Goal: Task Accomplishment & Management: Use online tool/utility

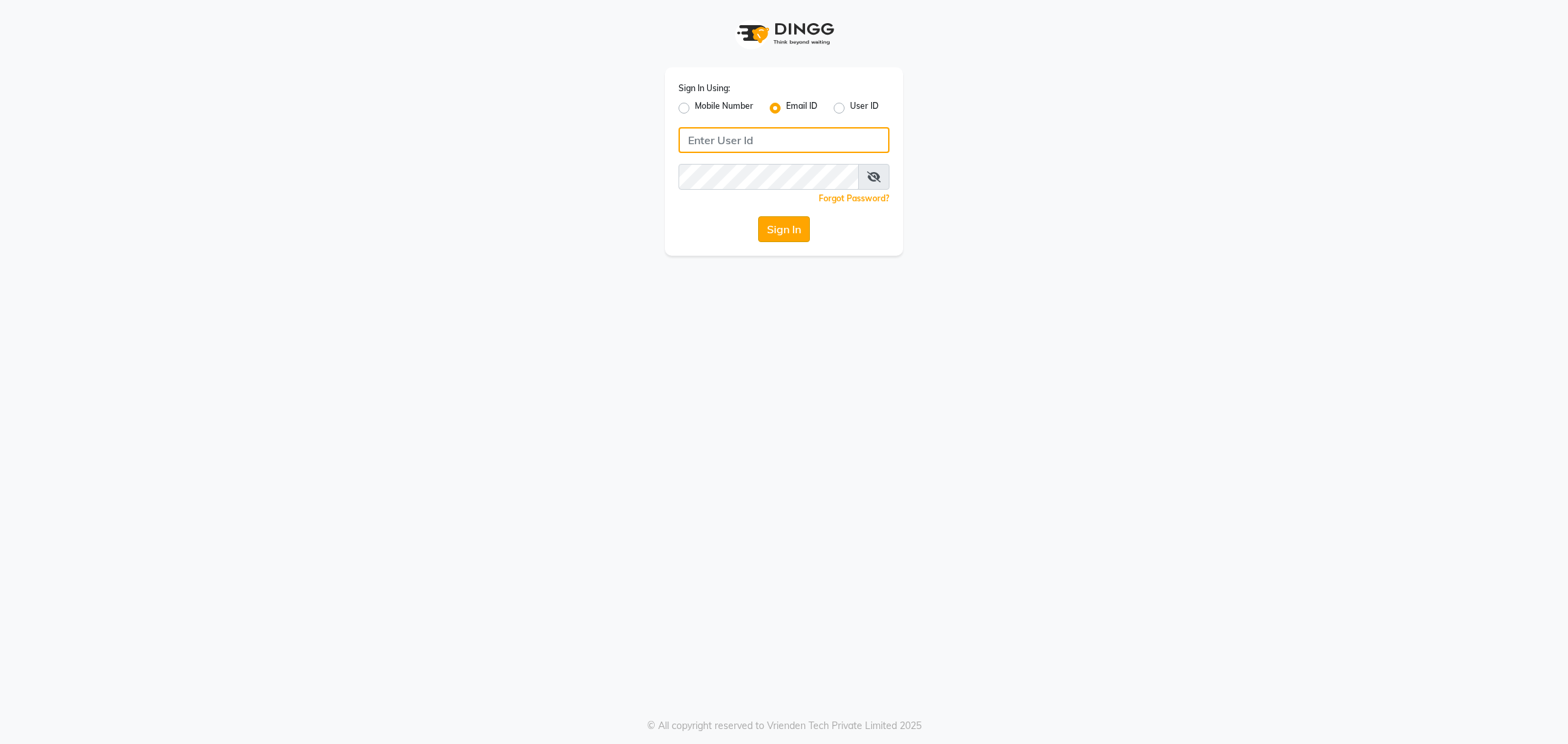
type input "[EMAIL_ADDRESS][DOMAIN_NAME]"
click at [793, 238] on button "Sign In" at bounding box center [784, 229] width 52 height 26
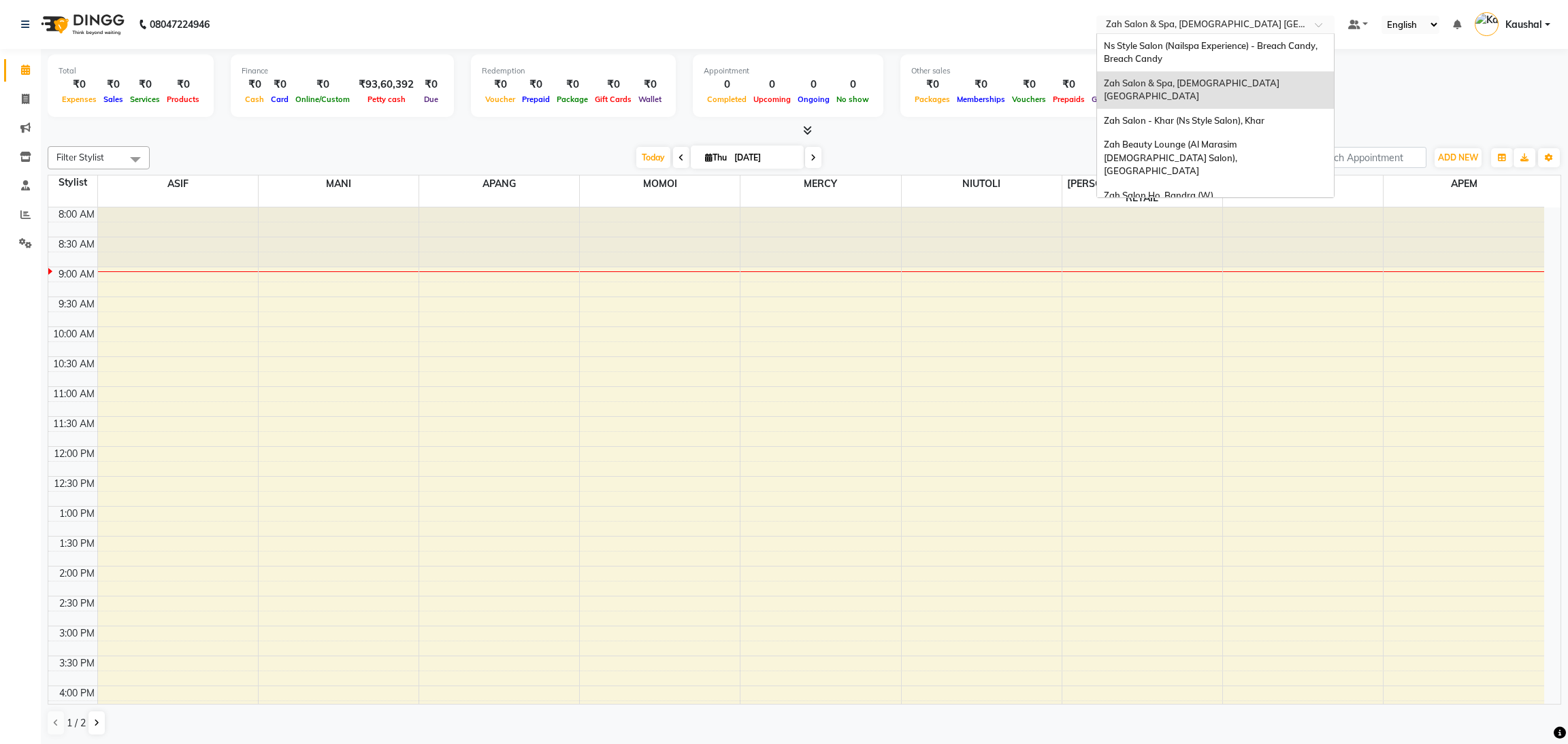
click at [1143, 31] on input "text" at bounding box center [1201, 26] width 197 height 14
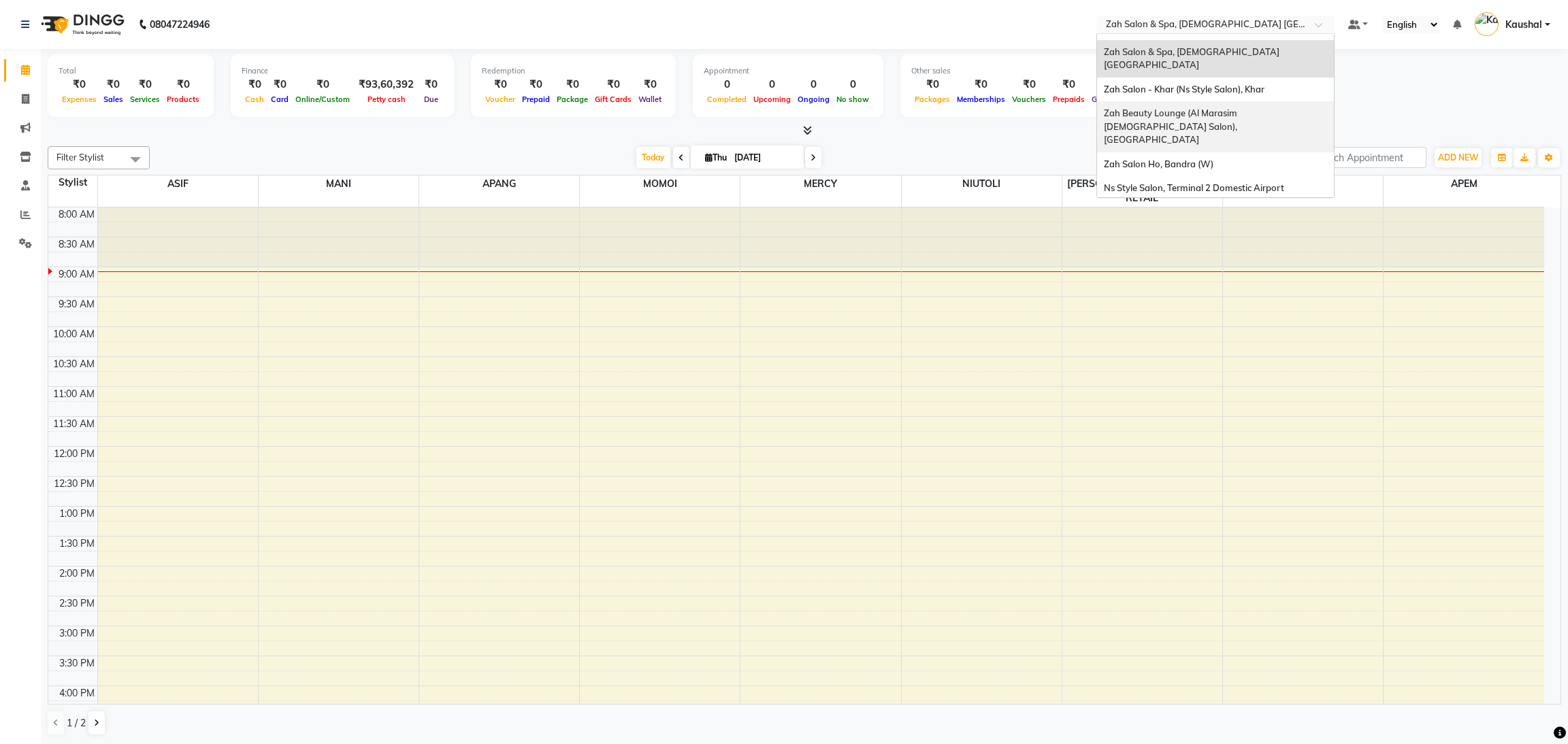
click at [1191, 108] on span "Zah Beauty Lounge (Al Marasim [DEMOGRAPHIC_DATA] Salon), [GEOGRAPHIC_DATA]" at bounding box center [1172, 126] width 137 height 38
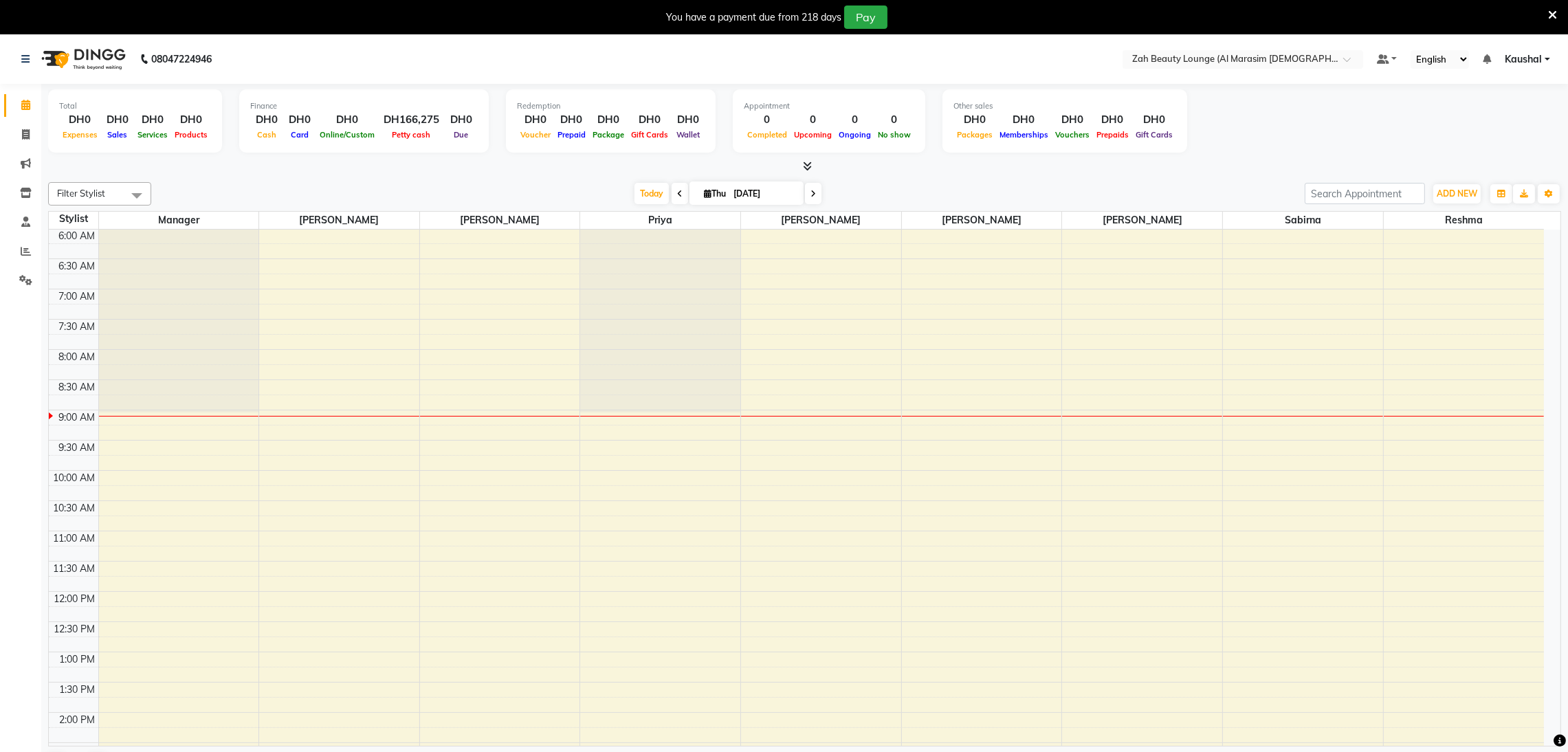
click at [1555, 17] on icon at bounding box center [1553, 15] width 9 height 12
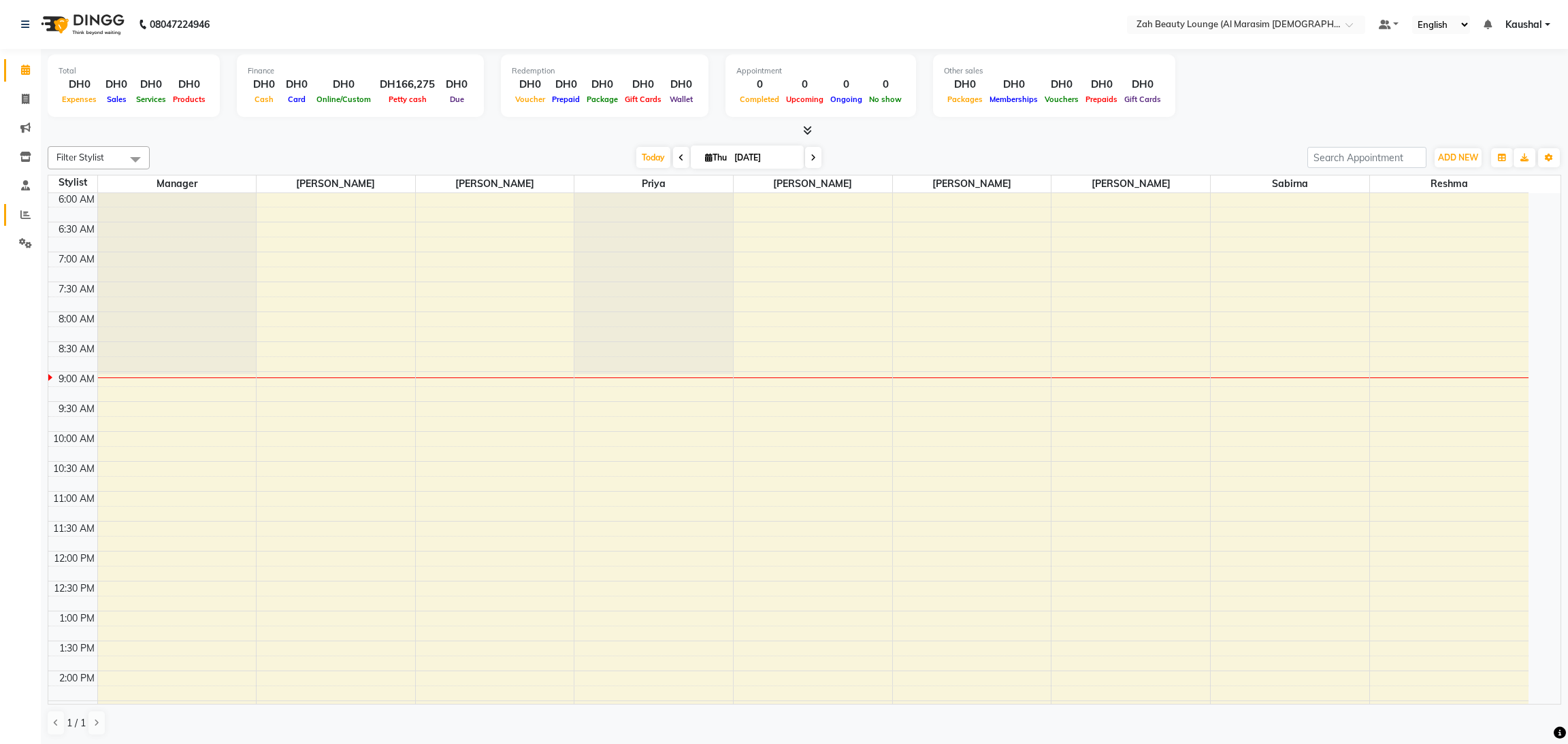
click at [18, 224] on link "Reports" at bounding box center [20, 215] width 32 height 23
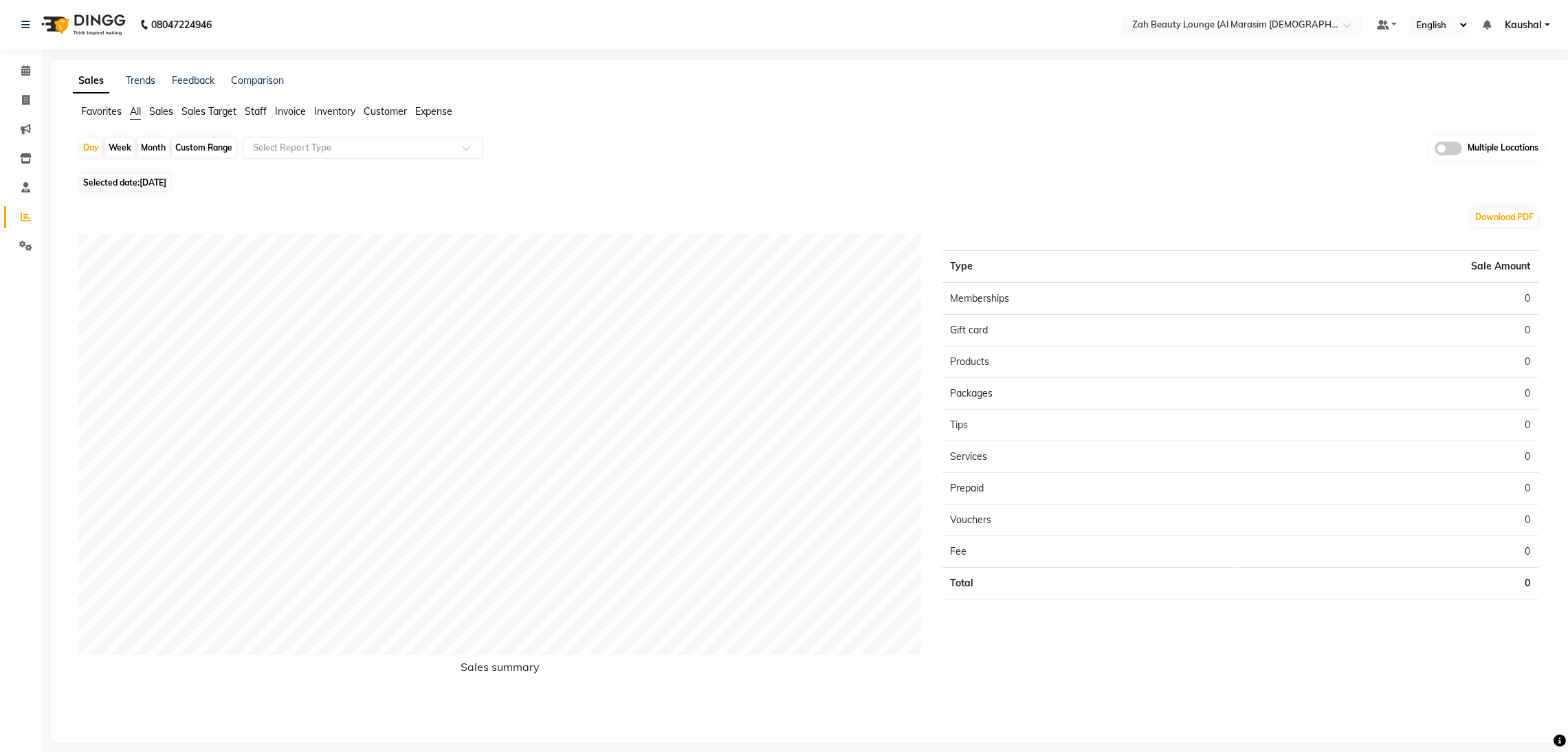
click at [133, 182] on span "Selected date: 04-09-2025" at bounding box center [125, 182] width 90 height 17
select select "9"
select select "2025"
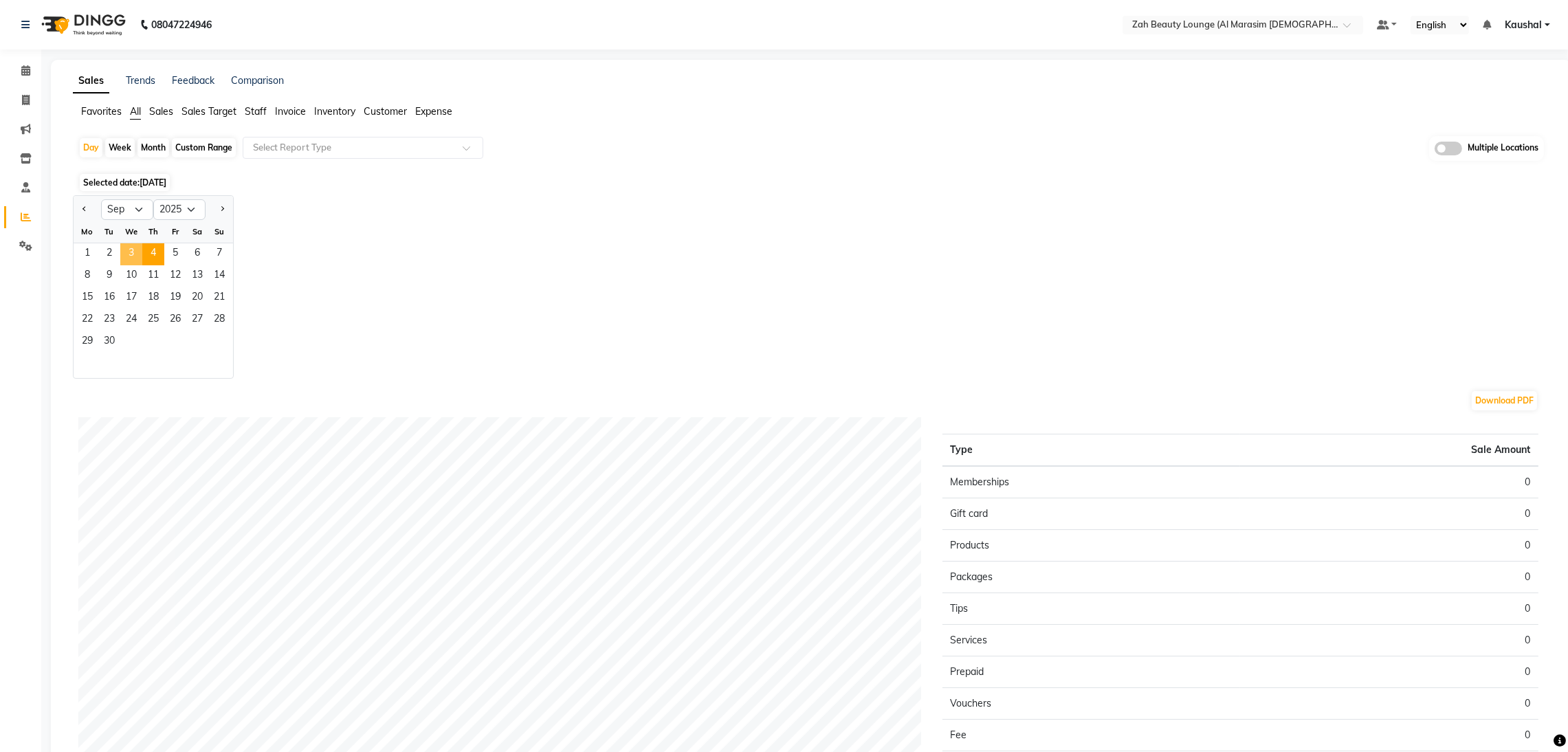
click at [131, 254] on span "3" at bounding box center [131, 254] width 22 height 22
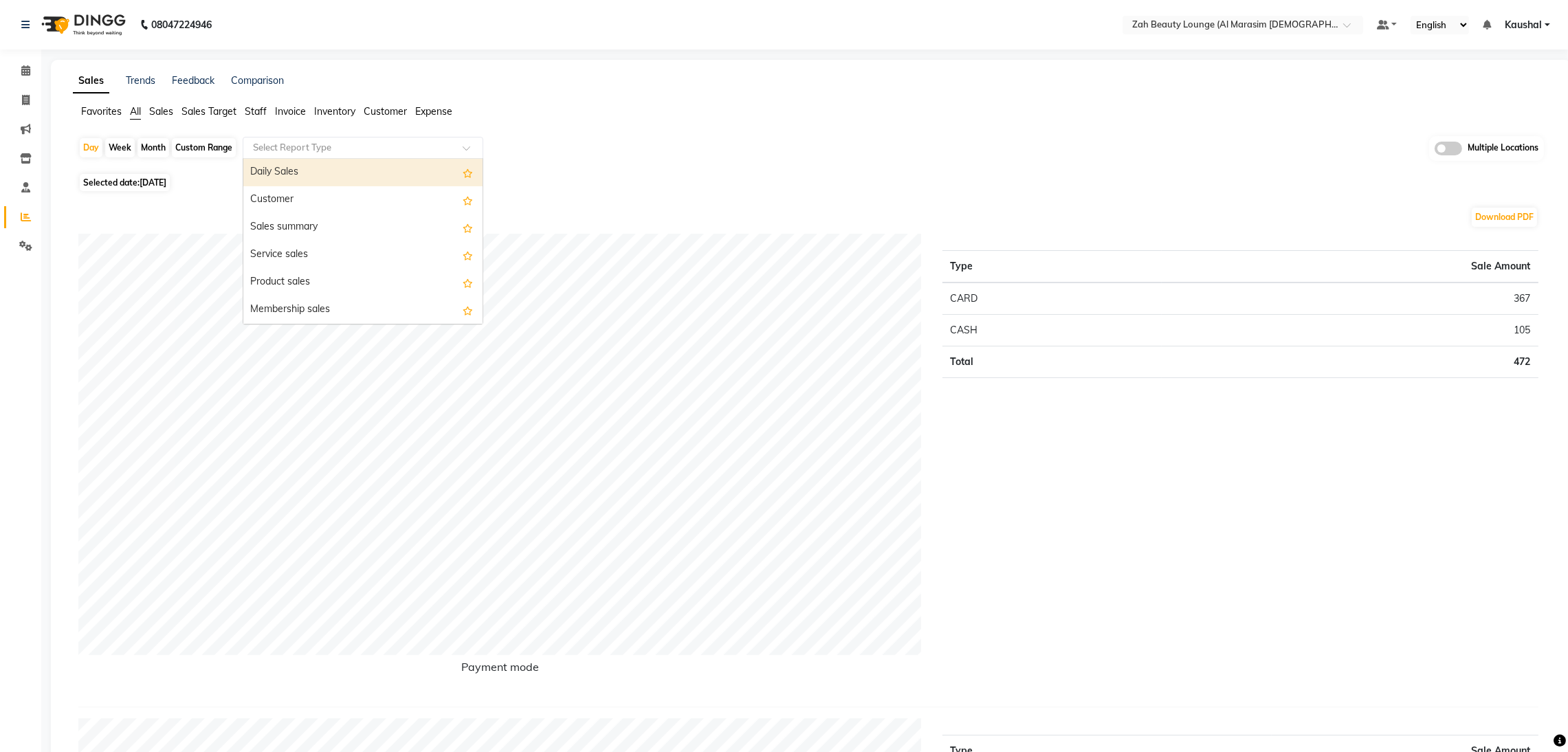
click at [434, 152] on input "text" at bounding box center [349, 148] width 198 height 14
click at [306, 203] on div "Service by category" at bounding box center [363, 200] width 240 height 27
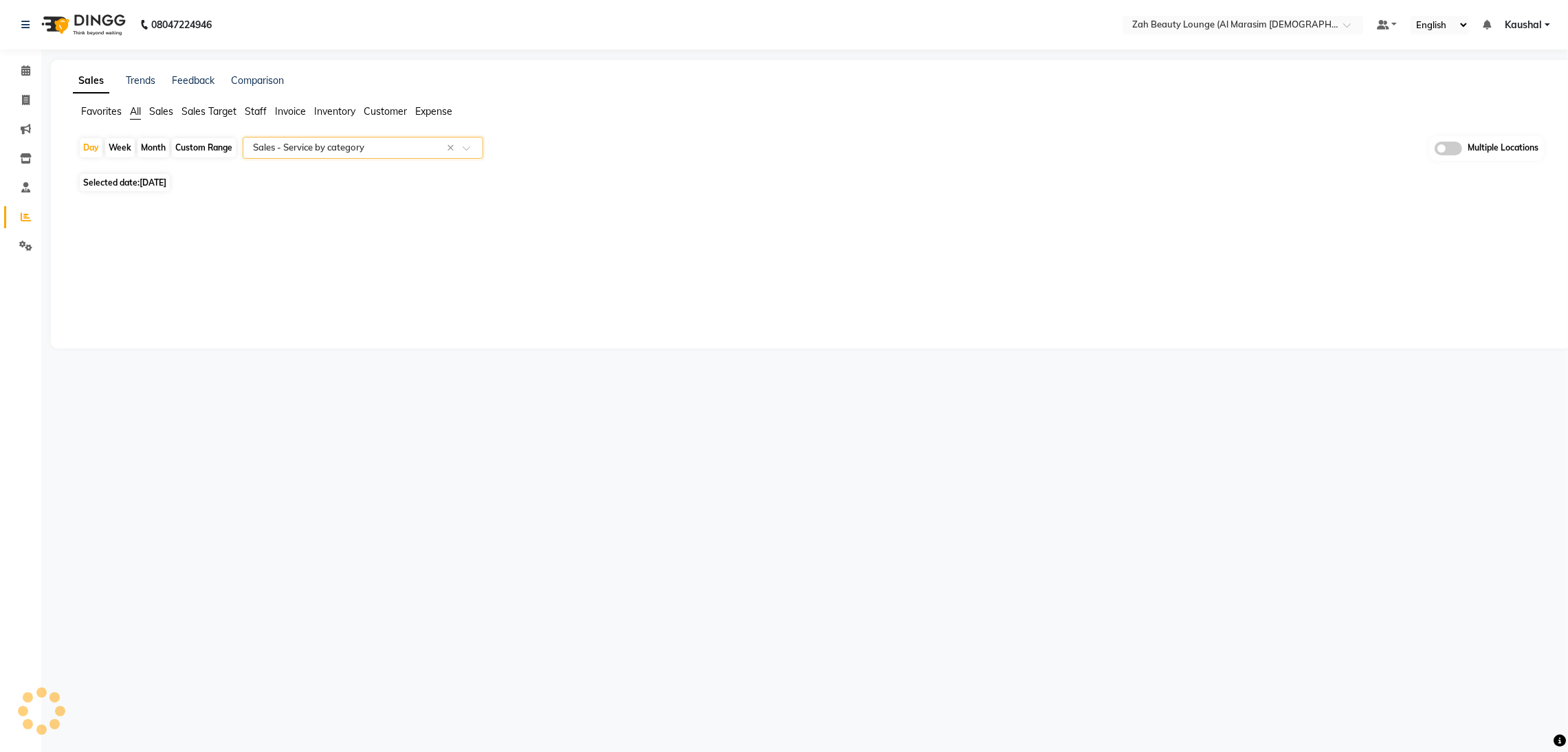
select select "full_report"
select select "csv"
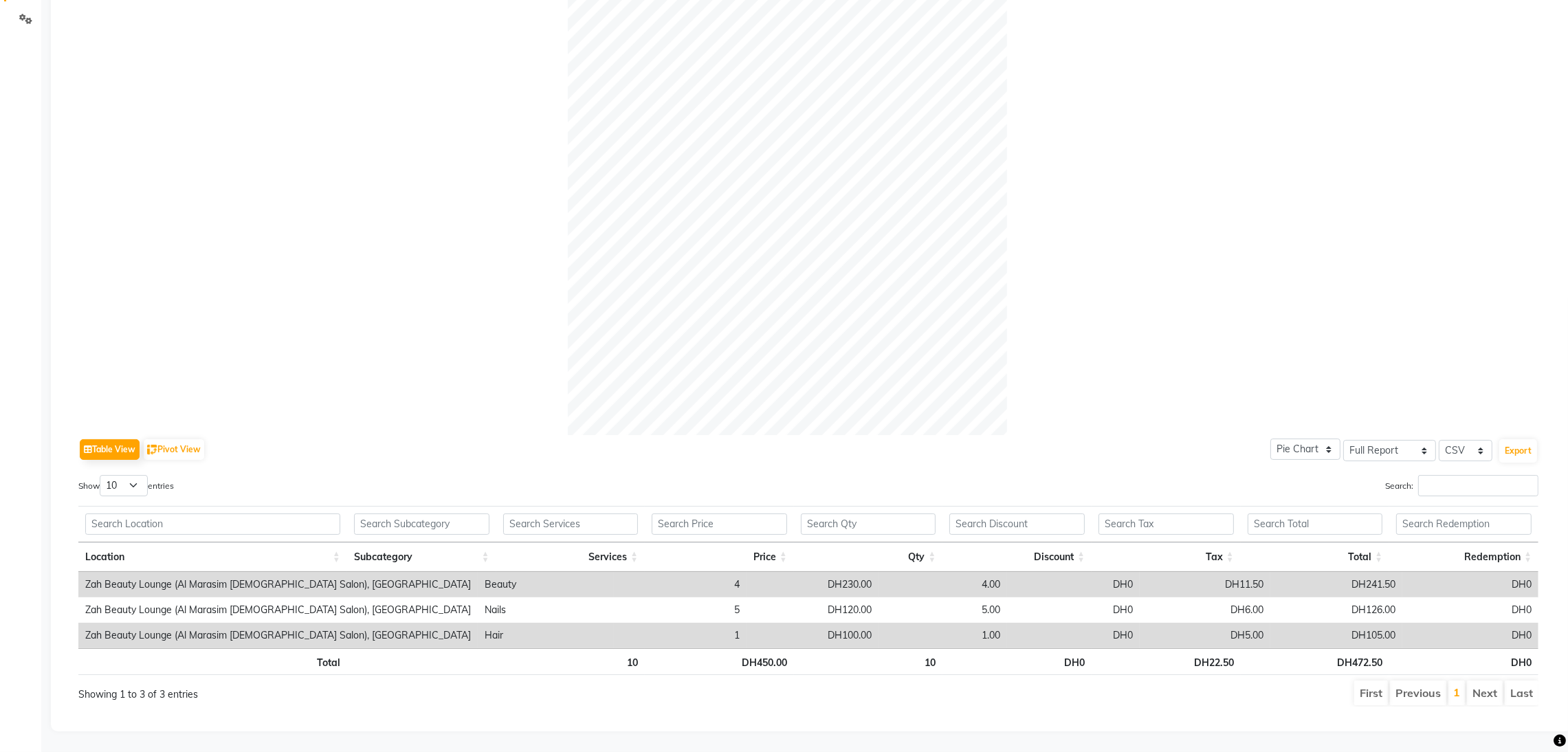
scroll to position [0, 0]
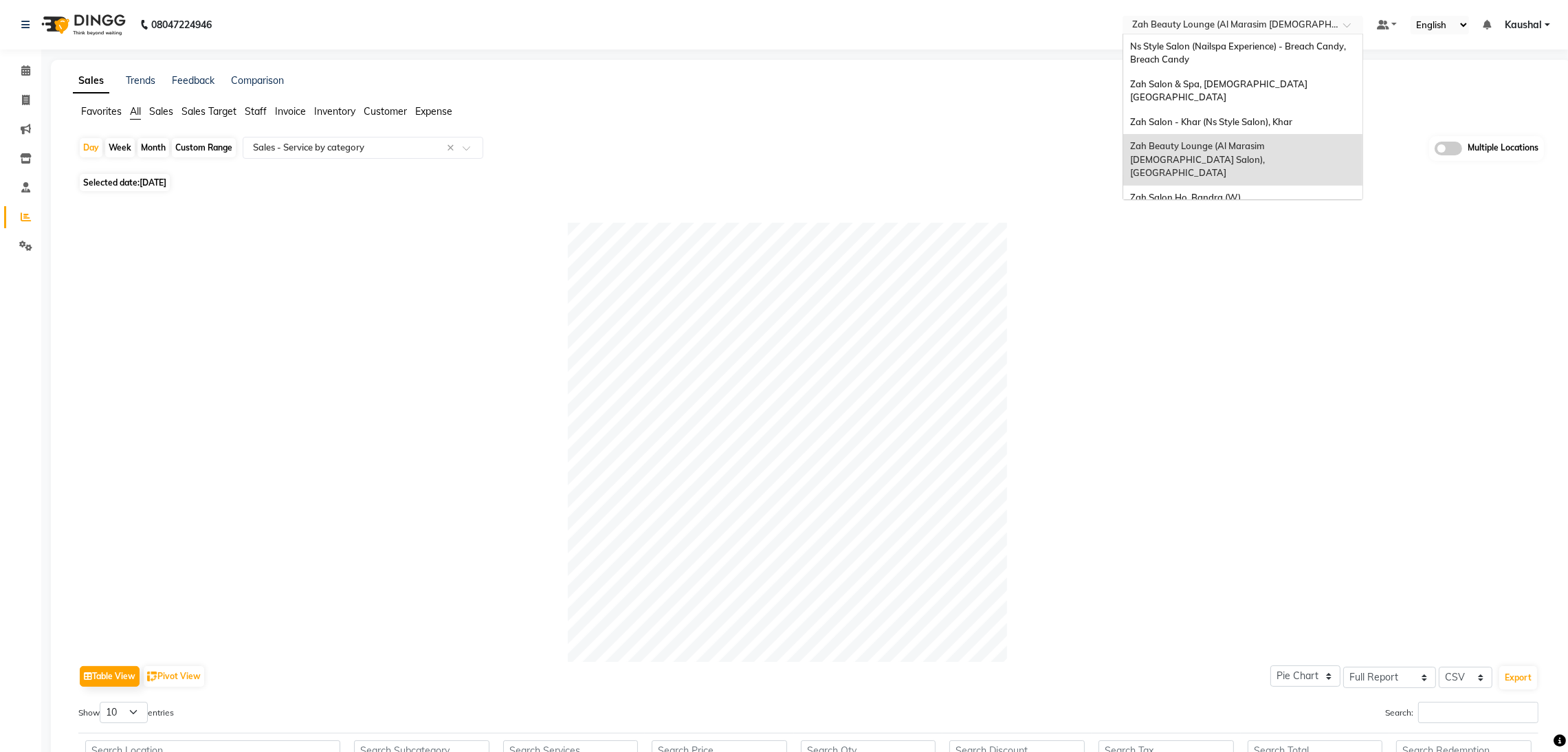
click at [1314, 16] on div "Select Location × Zah Beauty Lounge (Al Marasim Ladies Salon), Dubai" at bounding box center [1243, 25] width 241 height 19
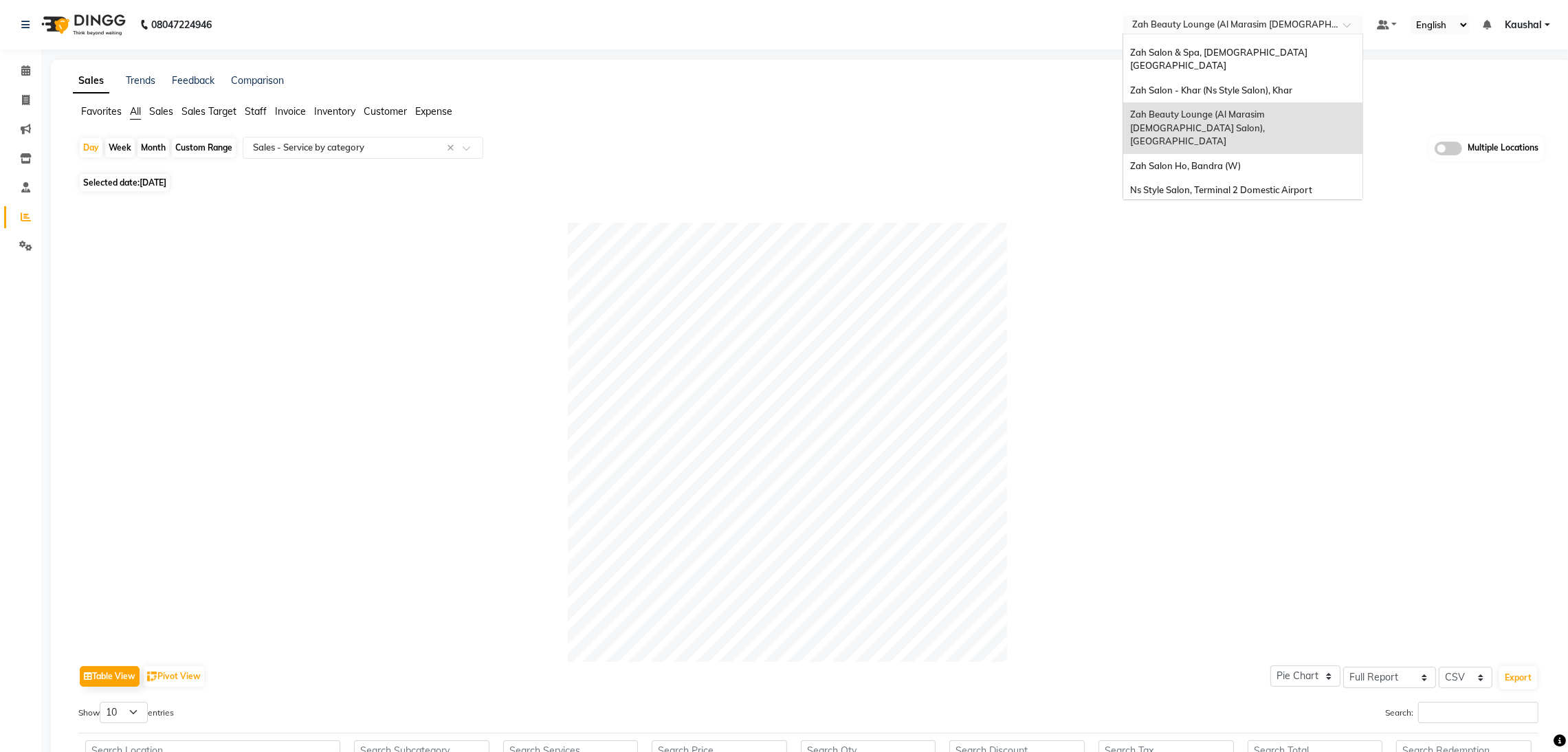
click at [1246, 209] on span "Ns Style Salon, Terminal 1 Domestic Airport" at bounding box center [1221, 214] width 182 height 11
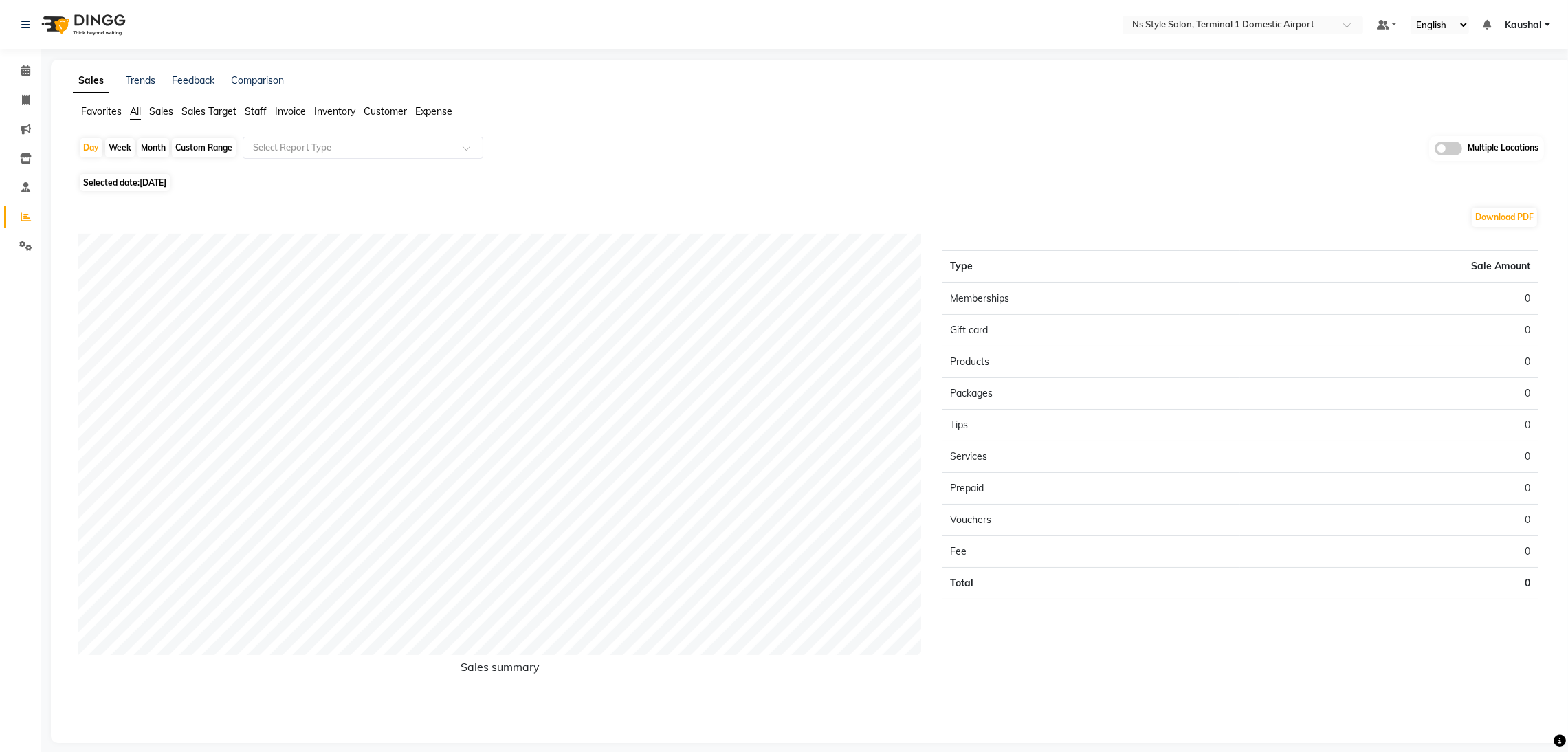
click at [100, 182] on span "Selected date: [DATE]" at bounding box center [125, 182] width 90 height 17
select select "9"
select select "2025"
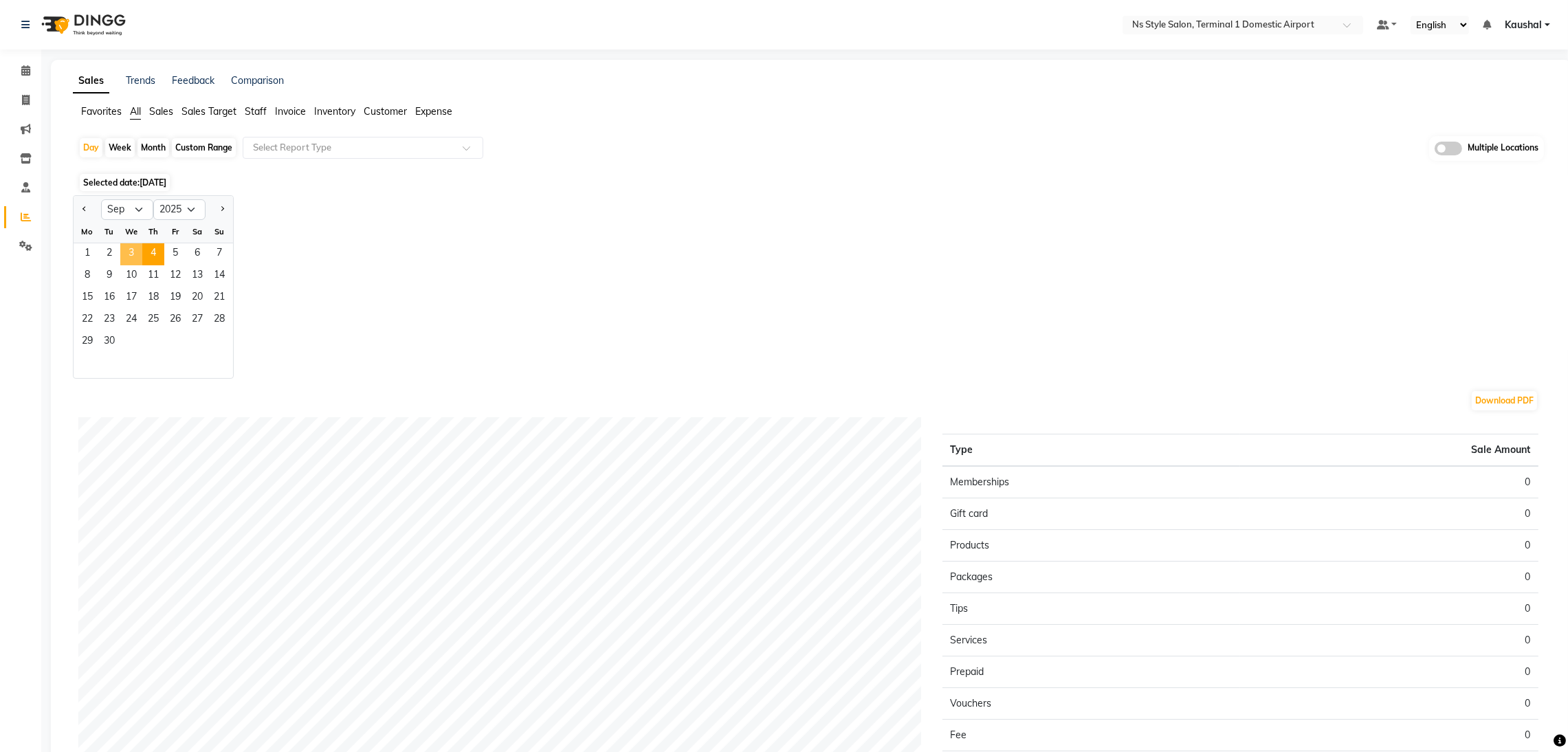
click at [134, 252] on span "3" at bounding box center [131, 254] width 22 height 22
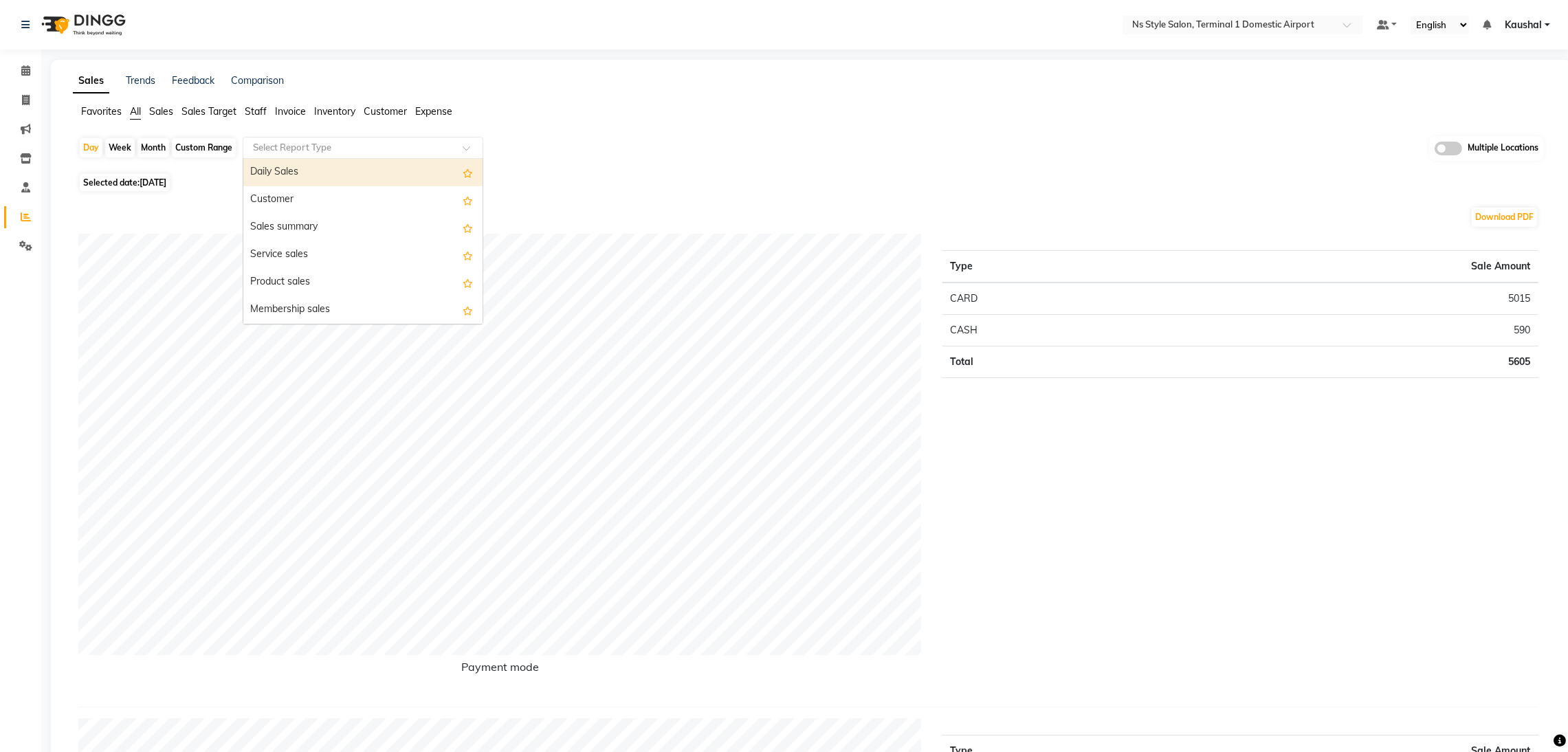
click at [465, 147] on span at bounding box center [470, 152] width 17 height 14
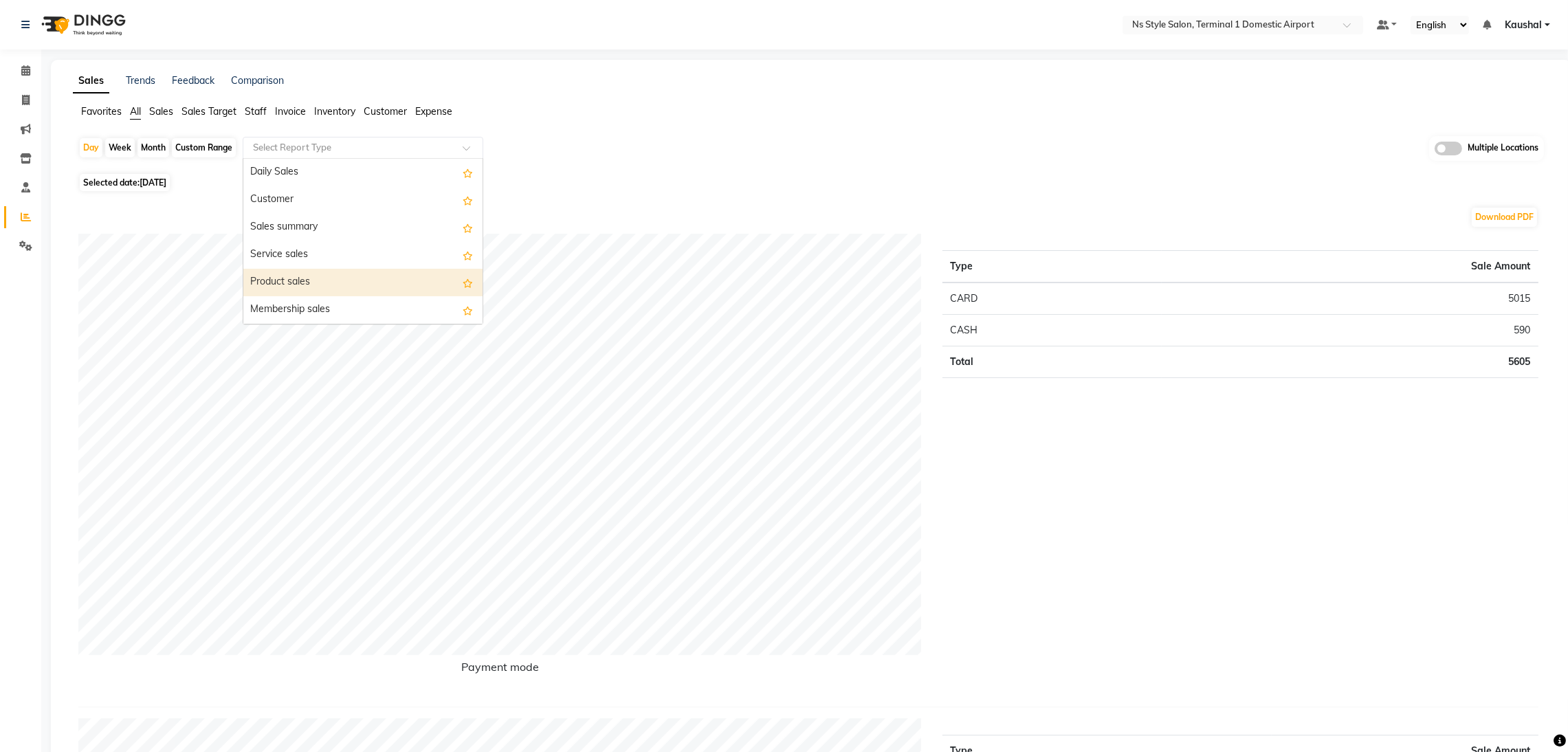
click at [314, 288] on div "Product sales" at bounding box center [363, 282] width 240 height 27
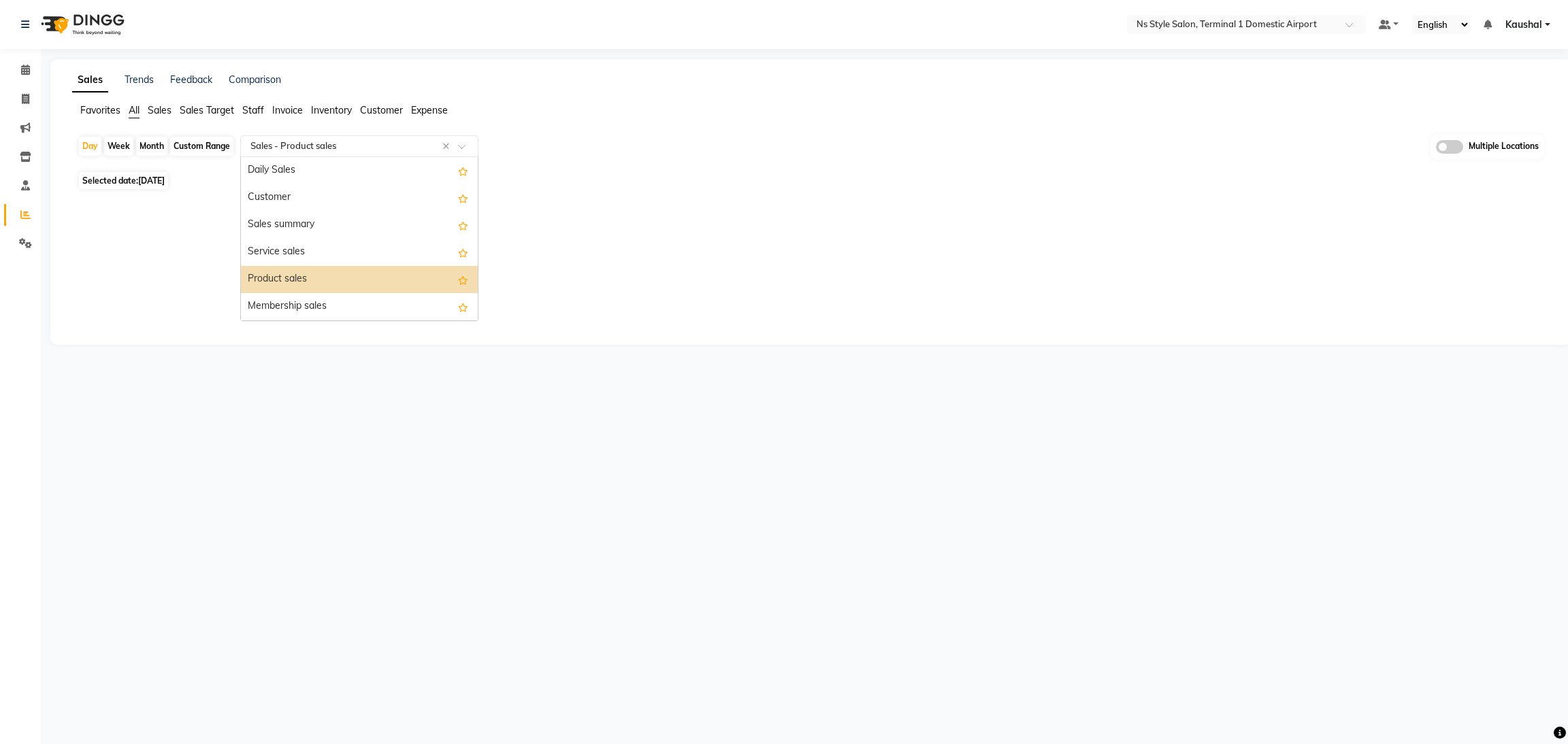
click at [467, 148] on span at bounding box center [466, 151] width 17 height 14
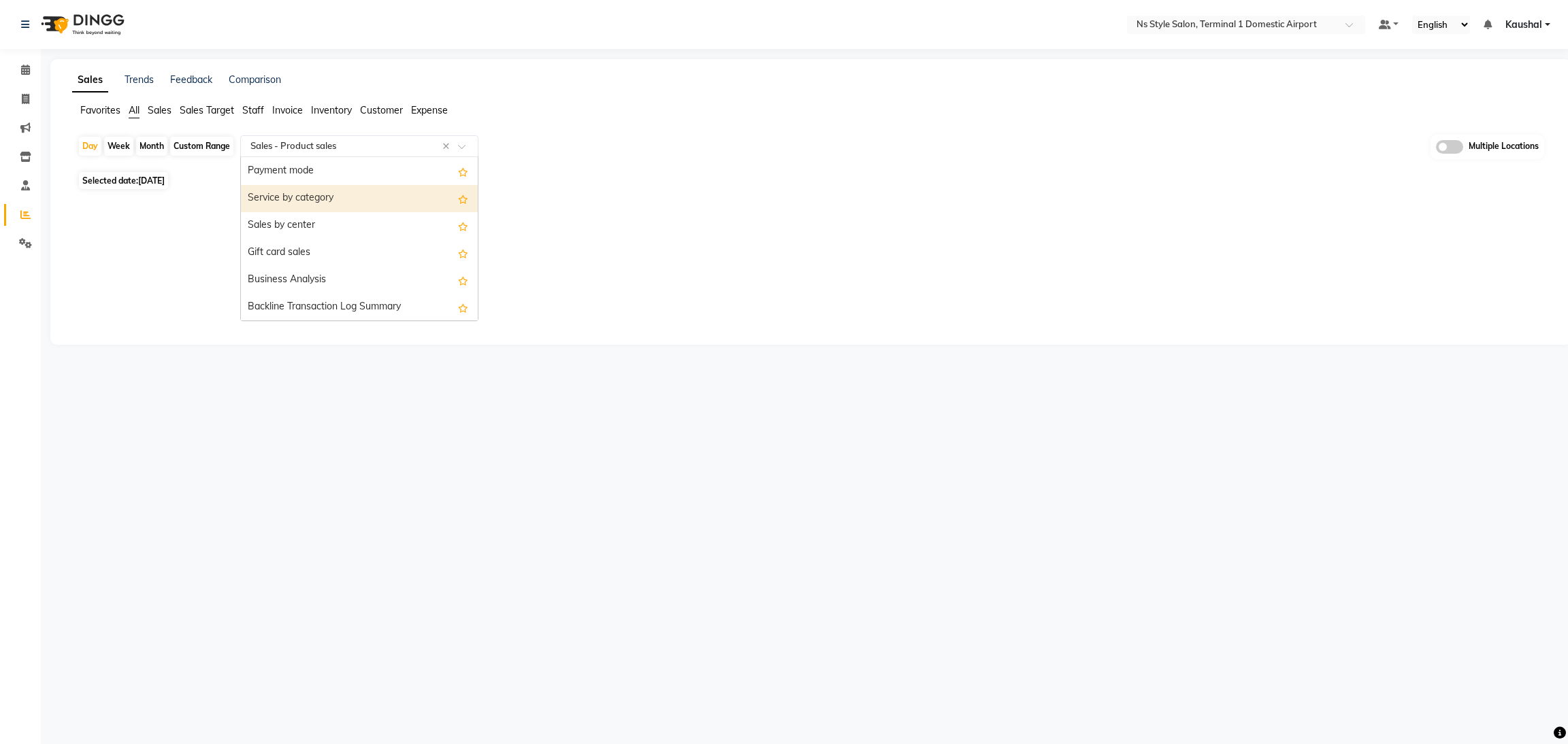
click at [321, 197] on div "Service by category" at bounding box center [359, 198] width 237 height 27
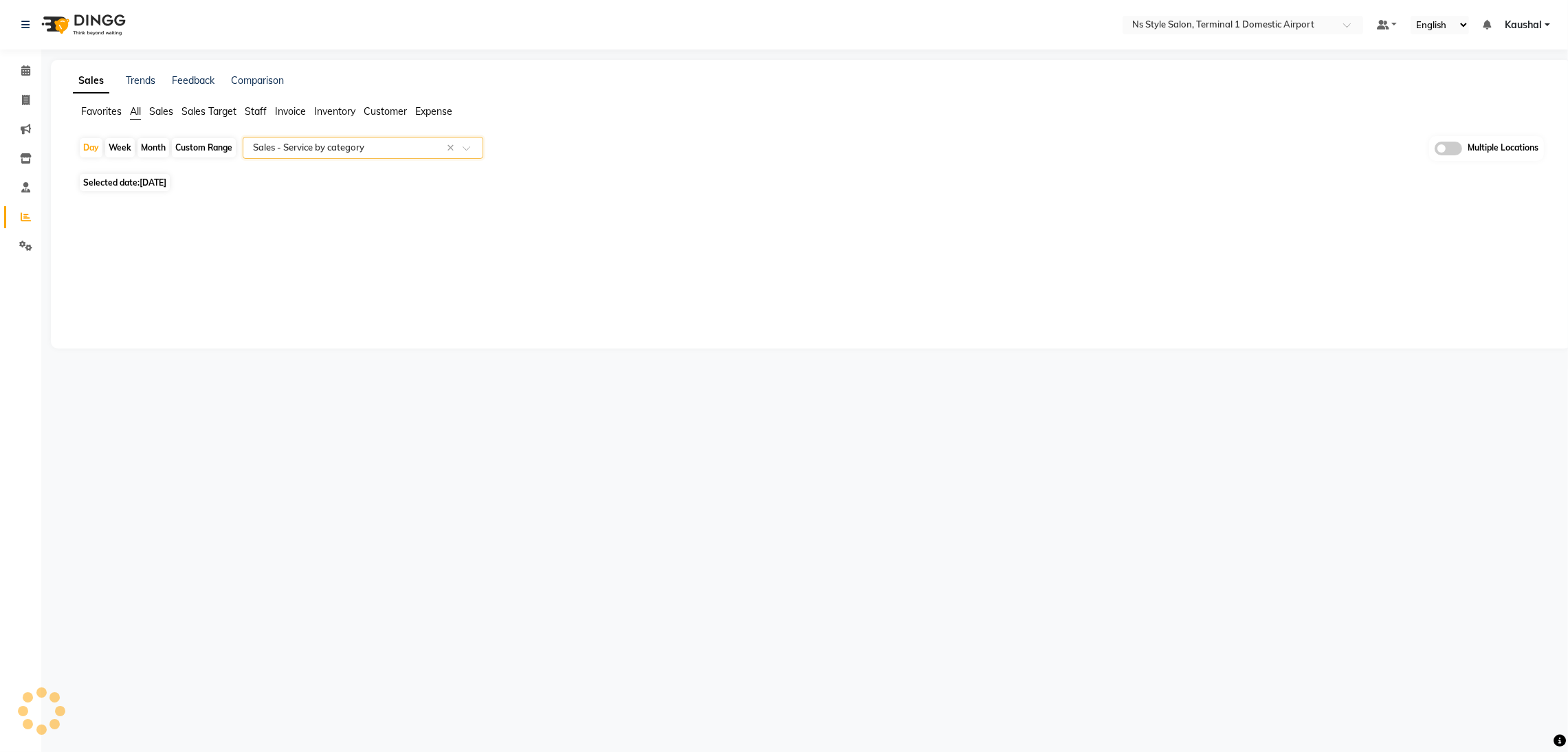
select select "full_report"
select select "csv"
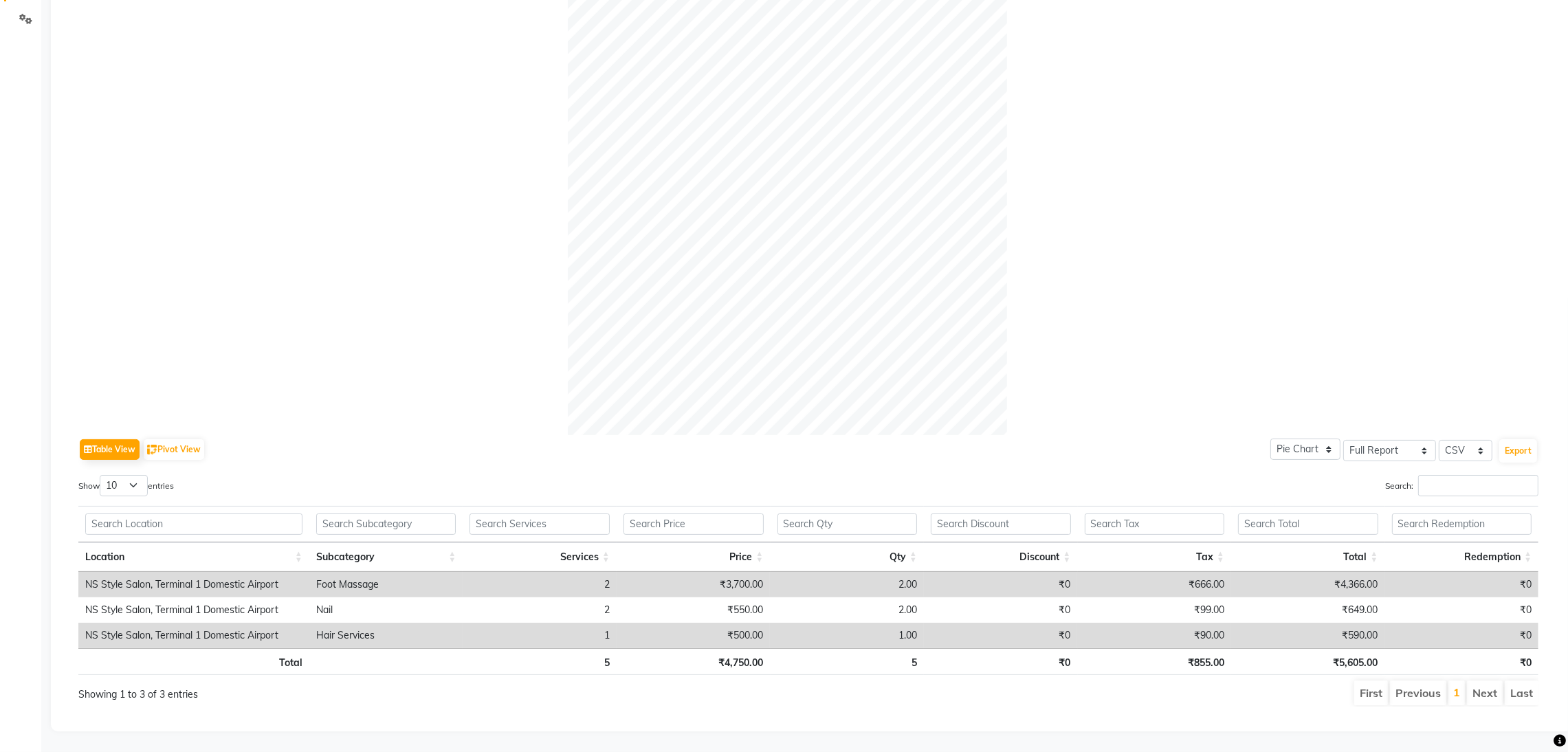
scroll to position [0, 0]
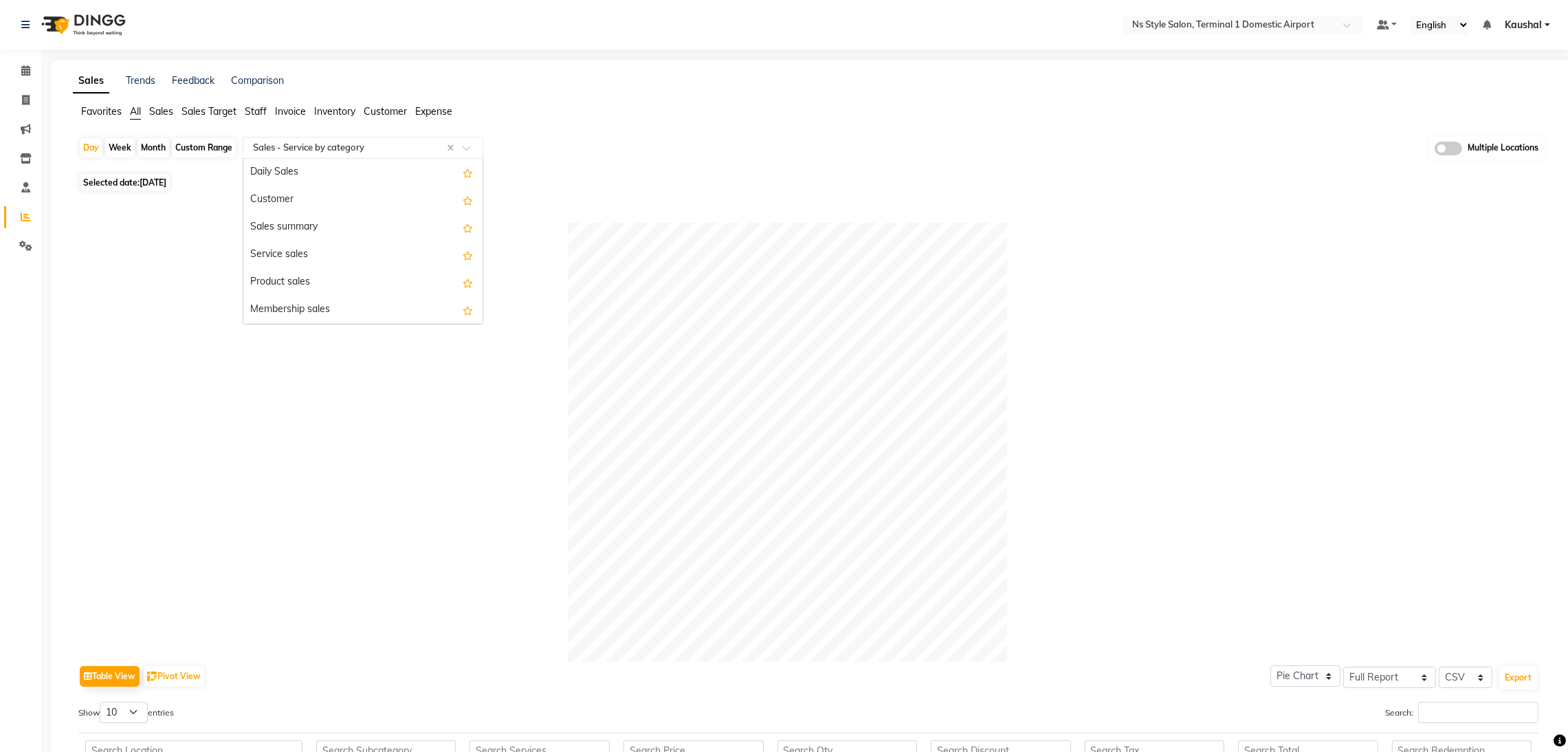
click at [468, 150] on span at bounding box center [470, 152] width 17 height 14
click at [288, 171] on div "Daily Sales" at bounding box center [363, 173] width 240 height 27
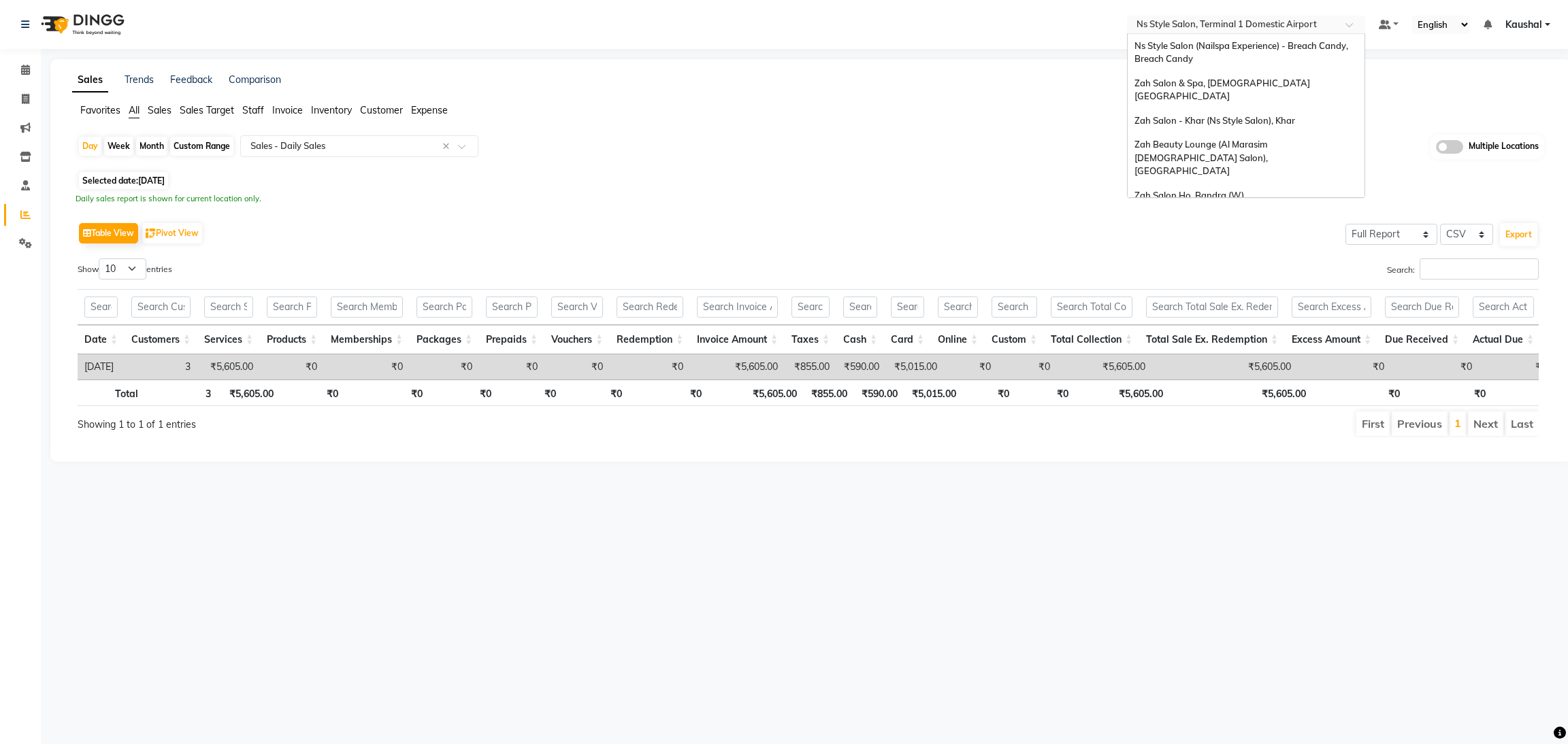
scroll to position [32, 0]
click at [1199, 25] on input "text" at bounding box center [1232, 26] width 197 height 14
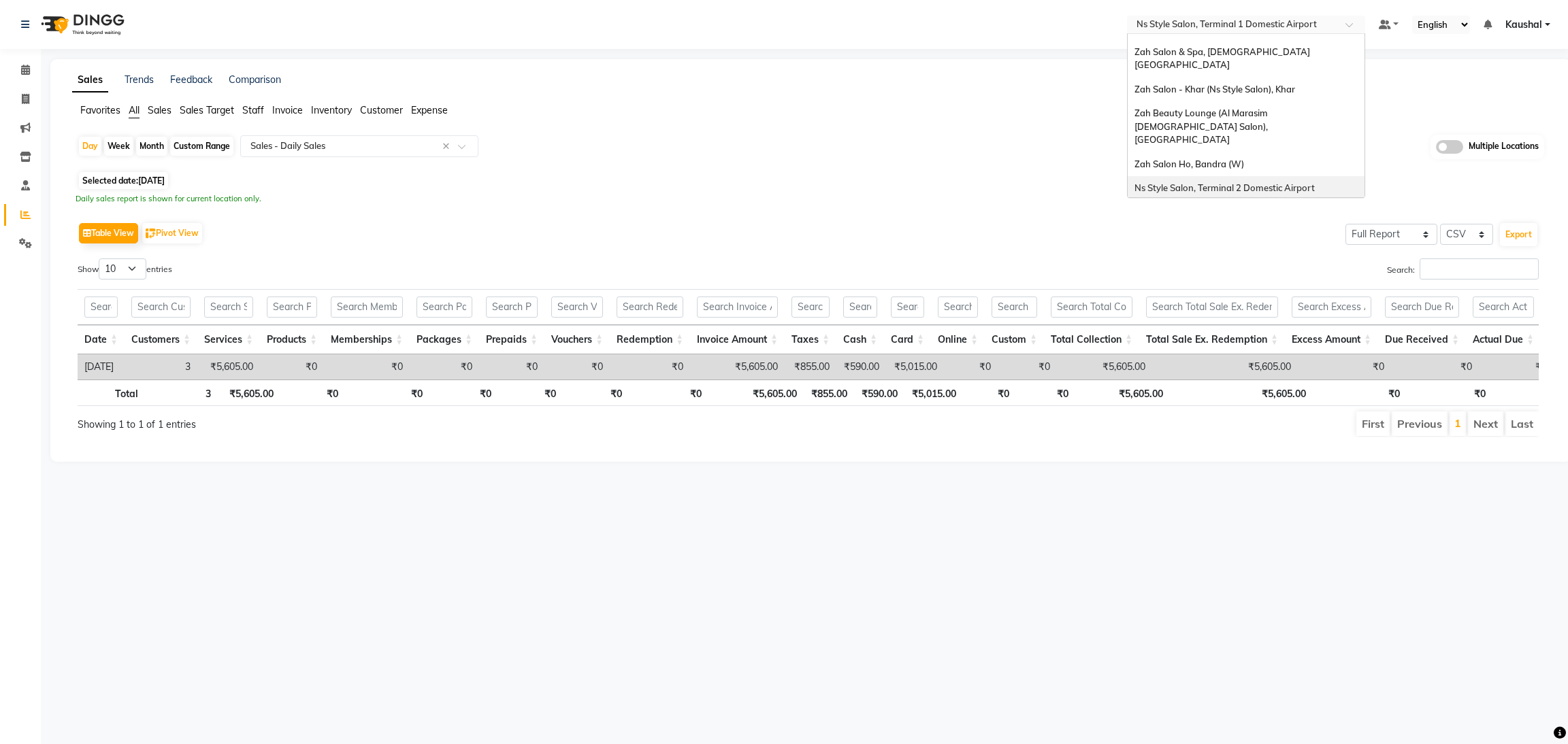
click at [1223, 182] on span "Ns Style Salon, Terminal 2 Domestic Airport" at bounding box center [1225, 187] width 180 height 11
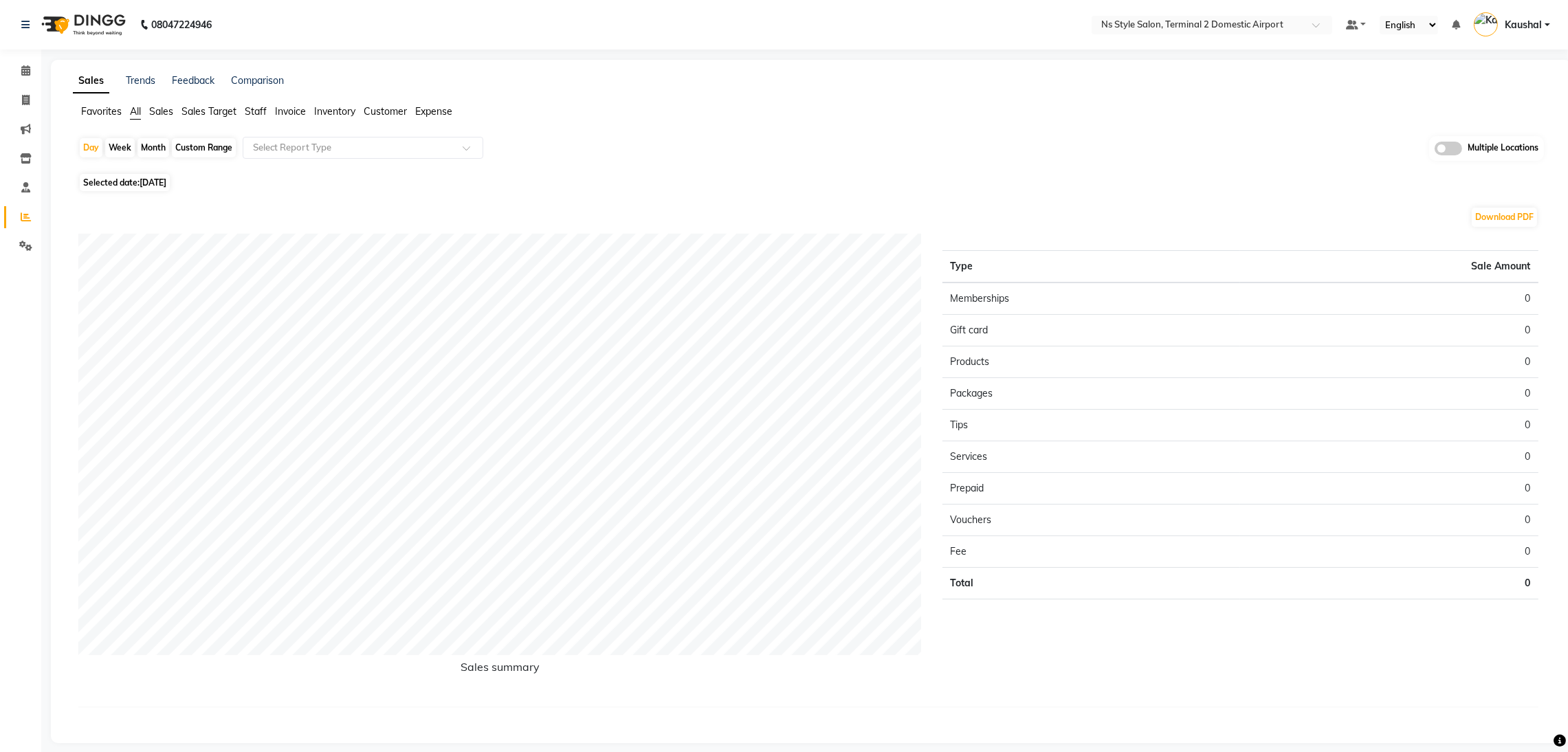
click at [125, 180] on span "Selected date: [DATE]" at bounding box center [125, 182] width 90 height 17
select select "9"
select select "2025"
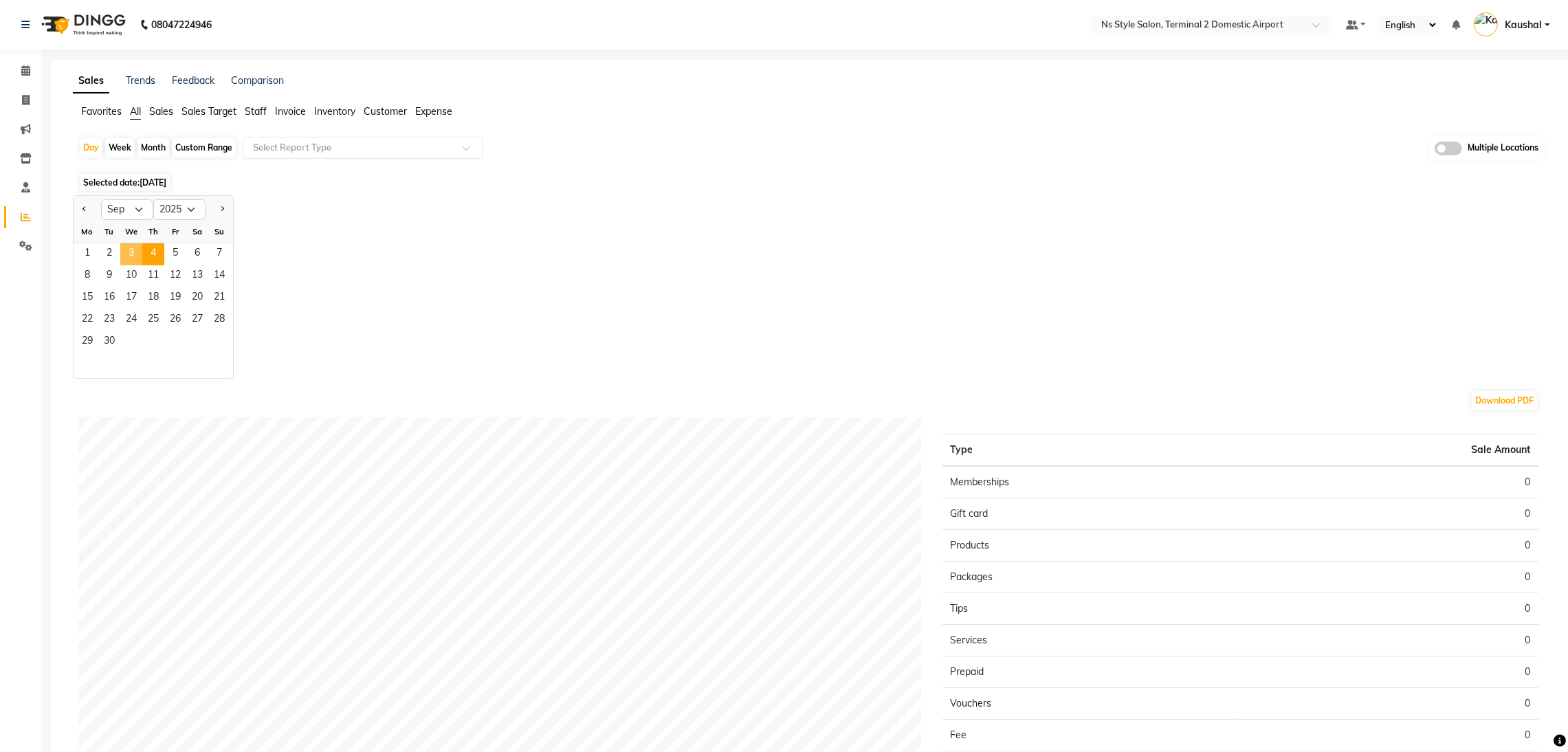
click at [134, 261] on span "3" at bounding box center [131, 254] width 22 height 22
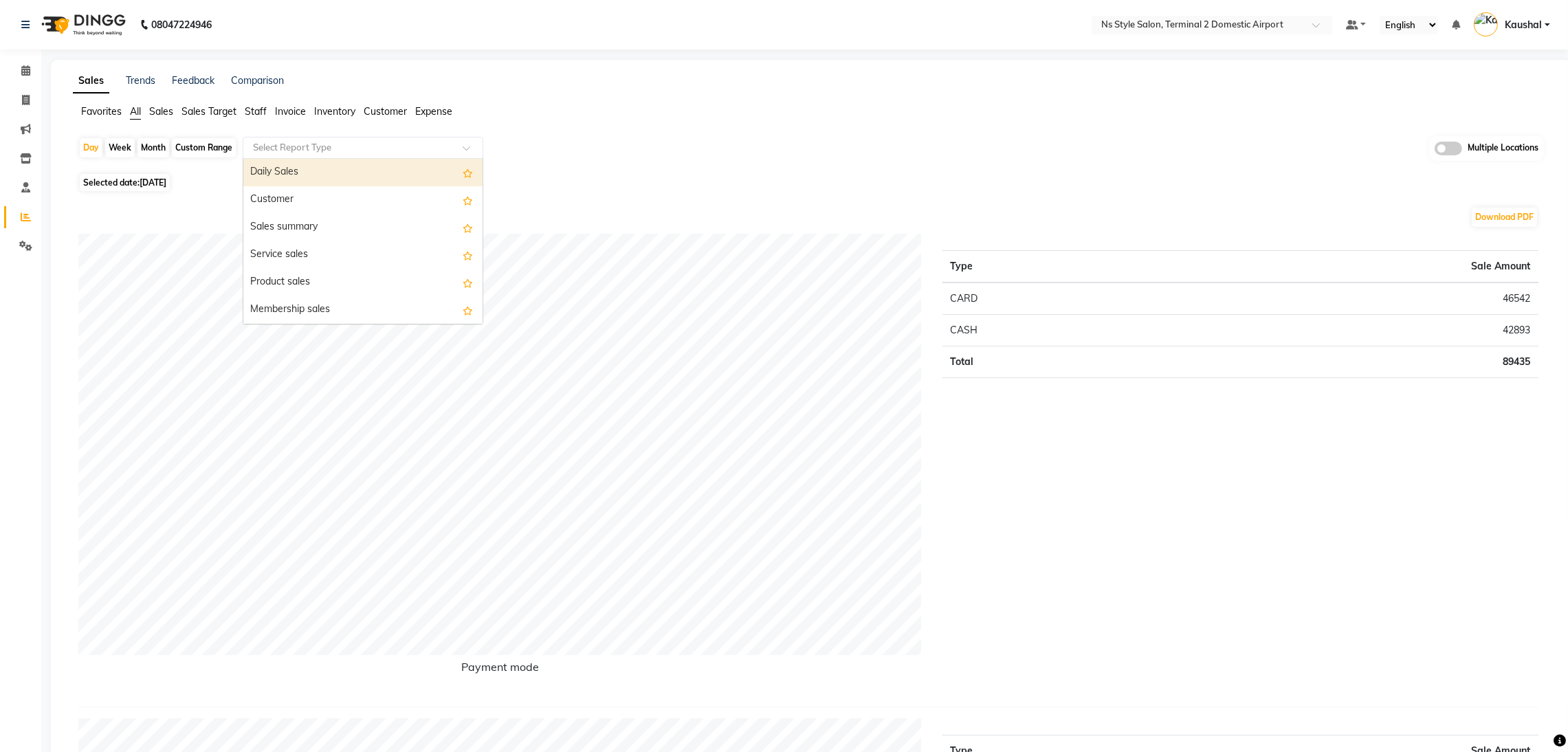
click at [471, 154] on span at bounding box center [470, 152] width 17 height 14
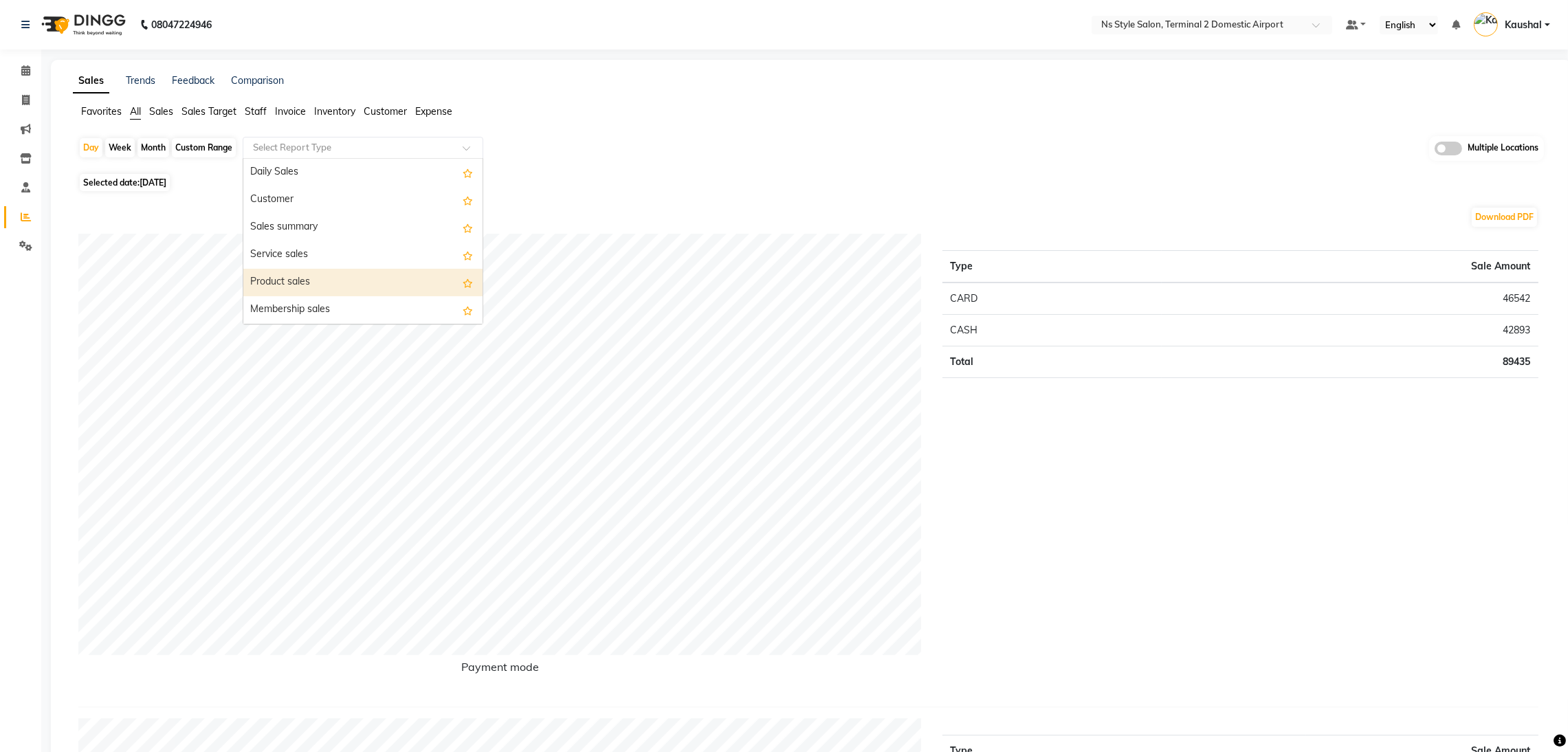
click at [377, 274] on div "Product sales" at bounding box center [363, 282] width 240 height 27
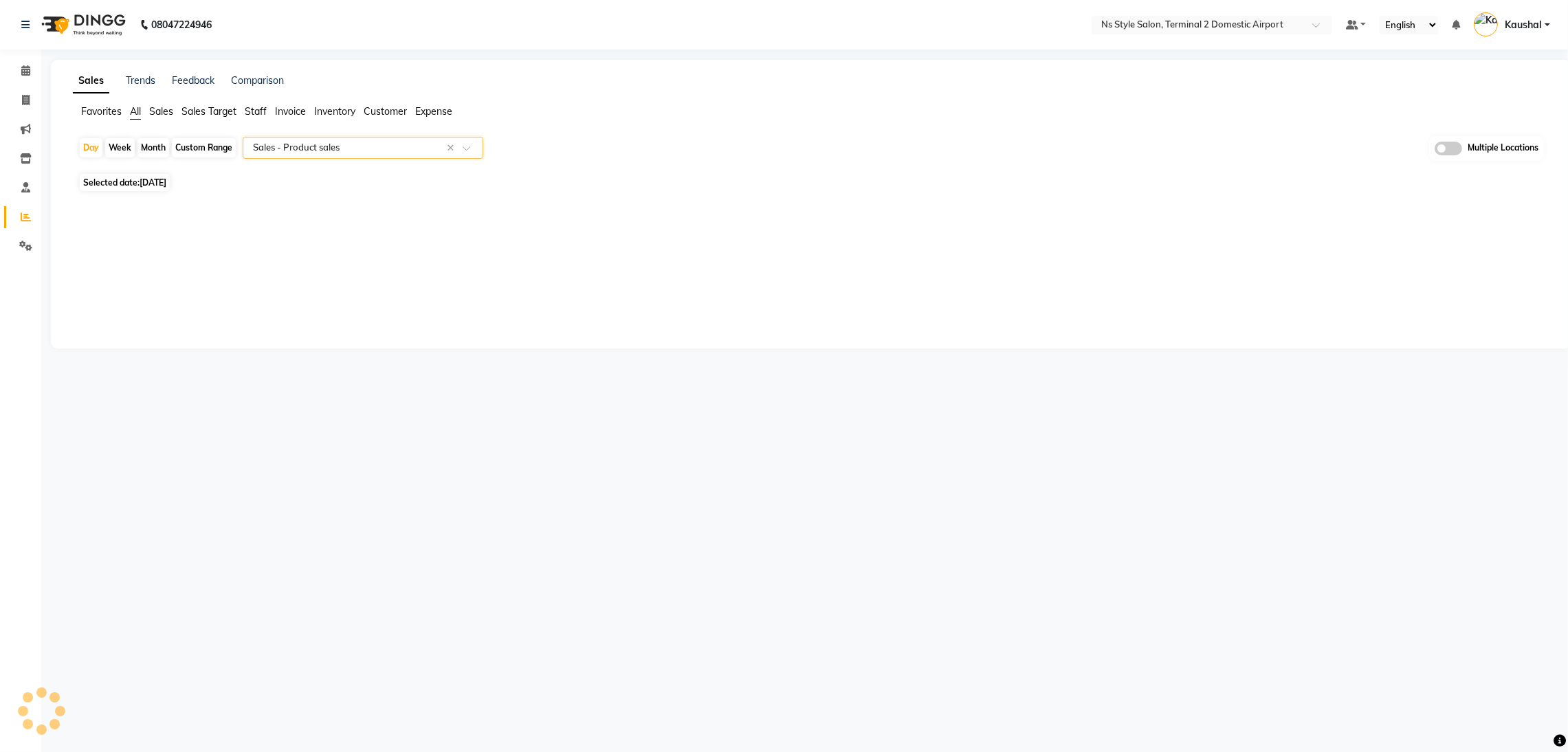
select select "full_report"
select select "csv"
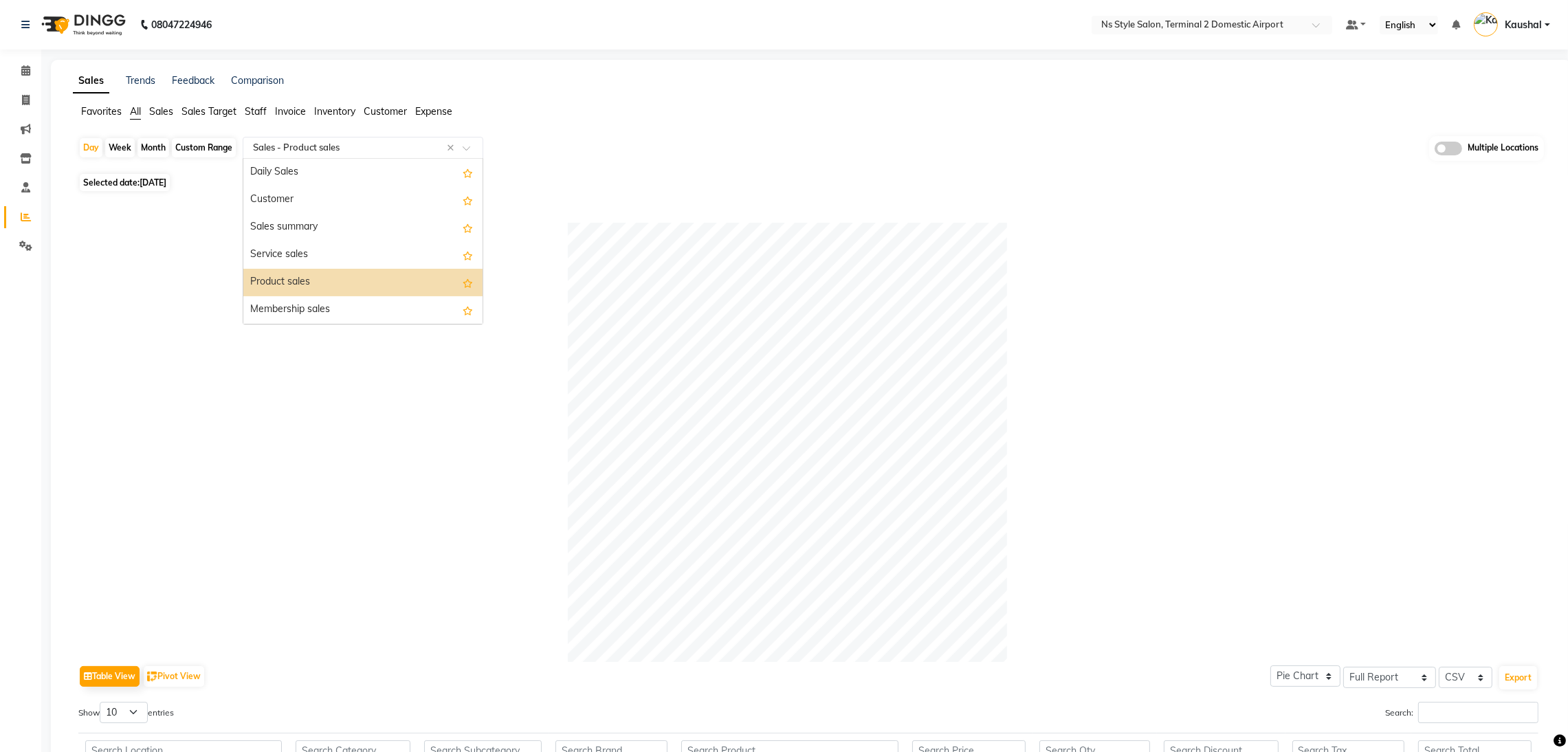
click at [471, 153] on span at bounding box center [470, 152] width 17 height 14
click at [333, 274] on div "Service by category" at bounding box center [363, 283] width 240 height 27
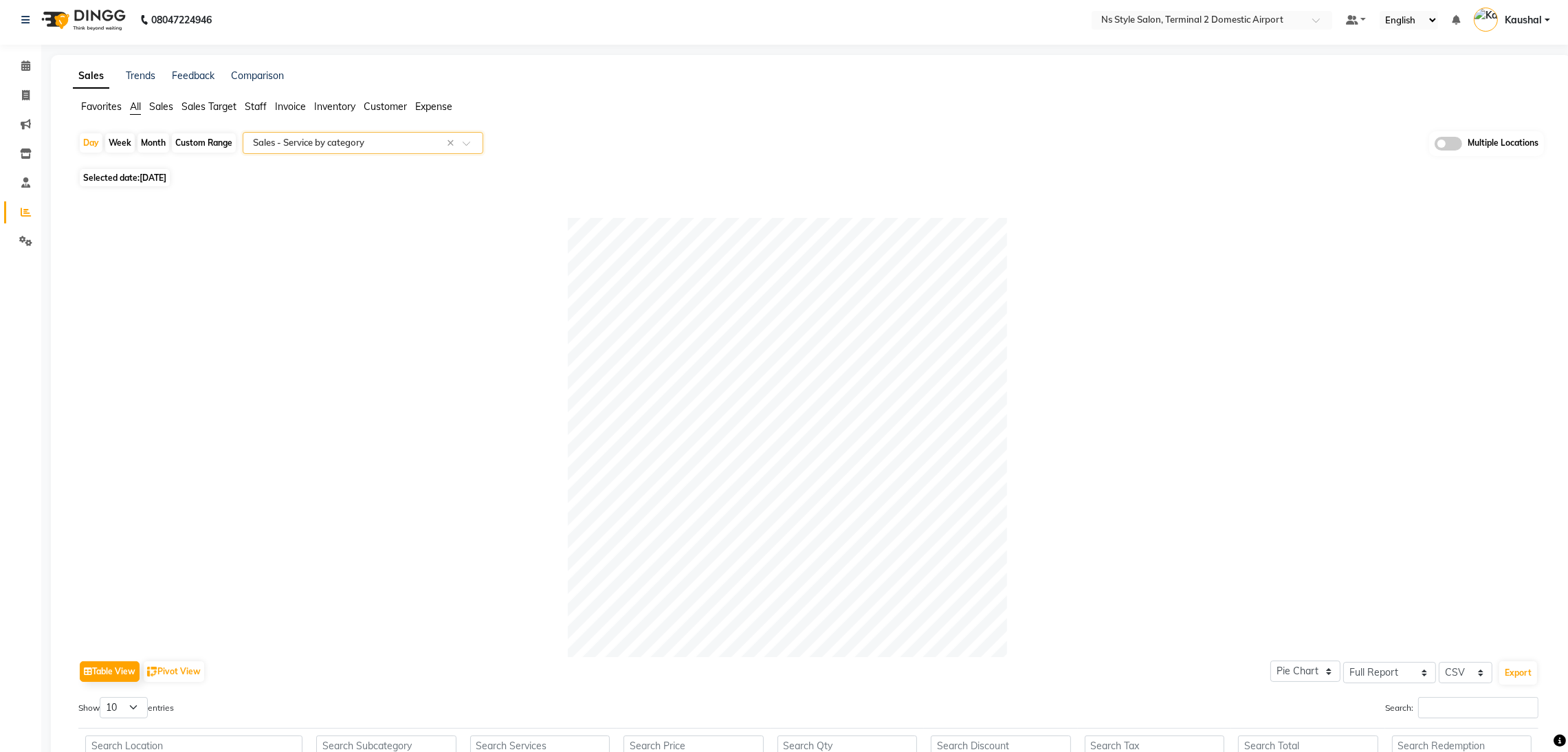
scroll to position [0, 0]
